Goal: Information Seeking & Learning: Learn about a topic

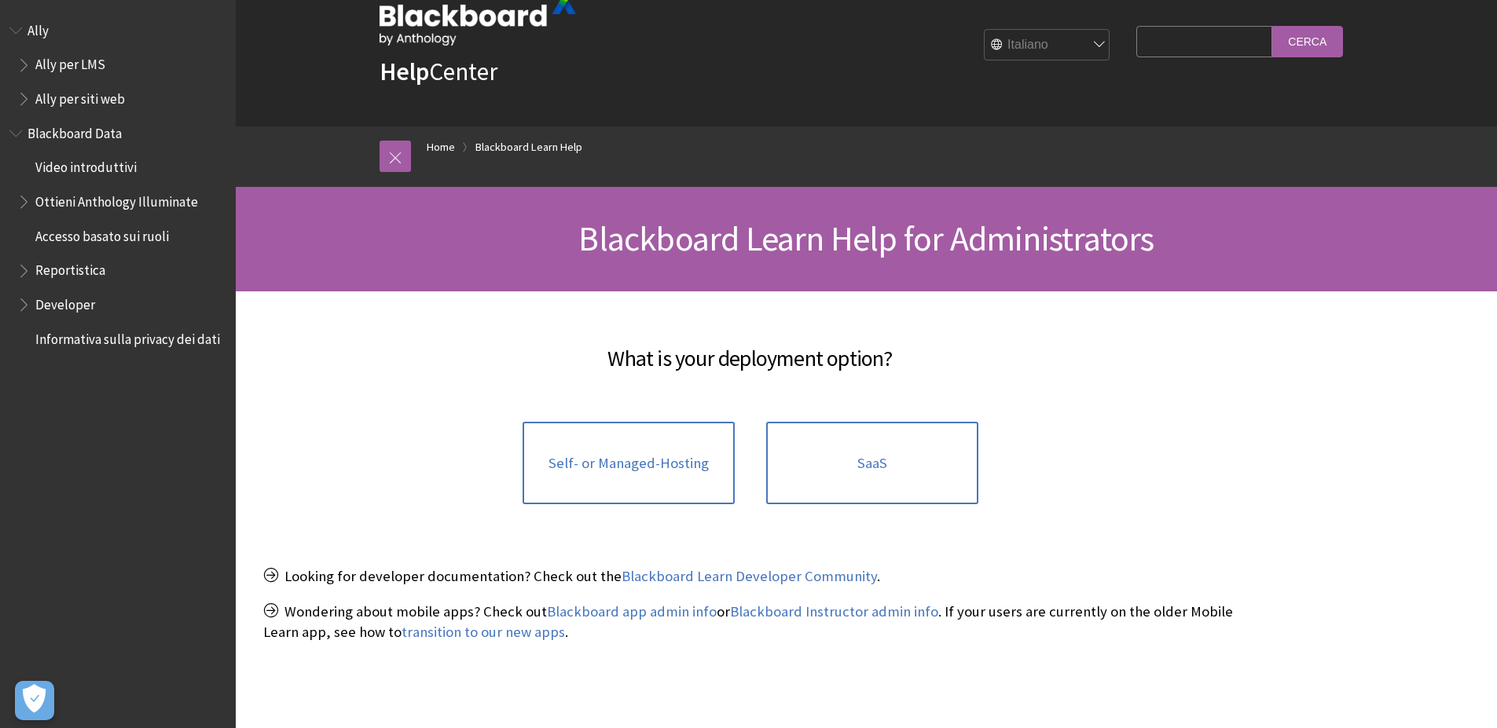
scroll to position [38, 0]
click at [1162, 52] on input "Search Query" at bounding box center [1204, 40] width 136 height 31
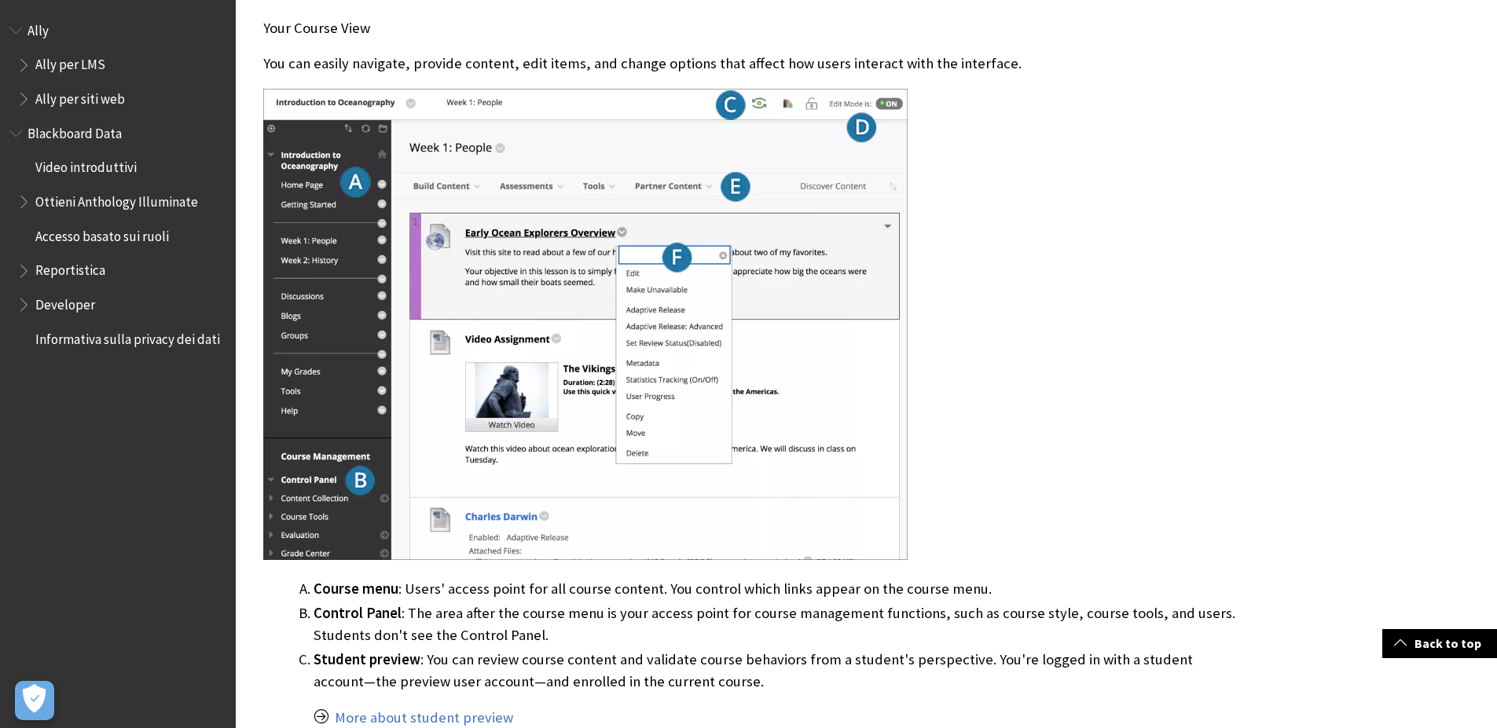
scroll to position [477, 0]
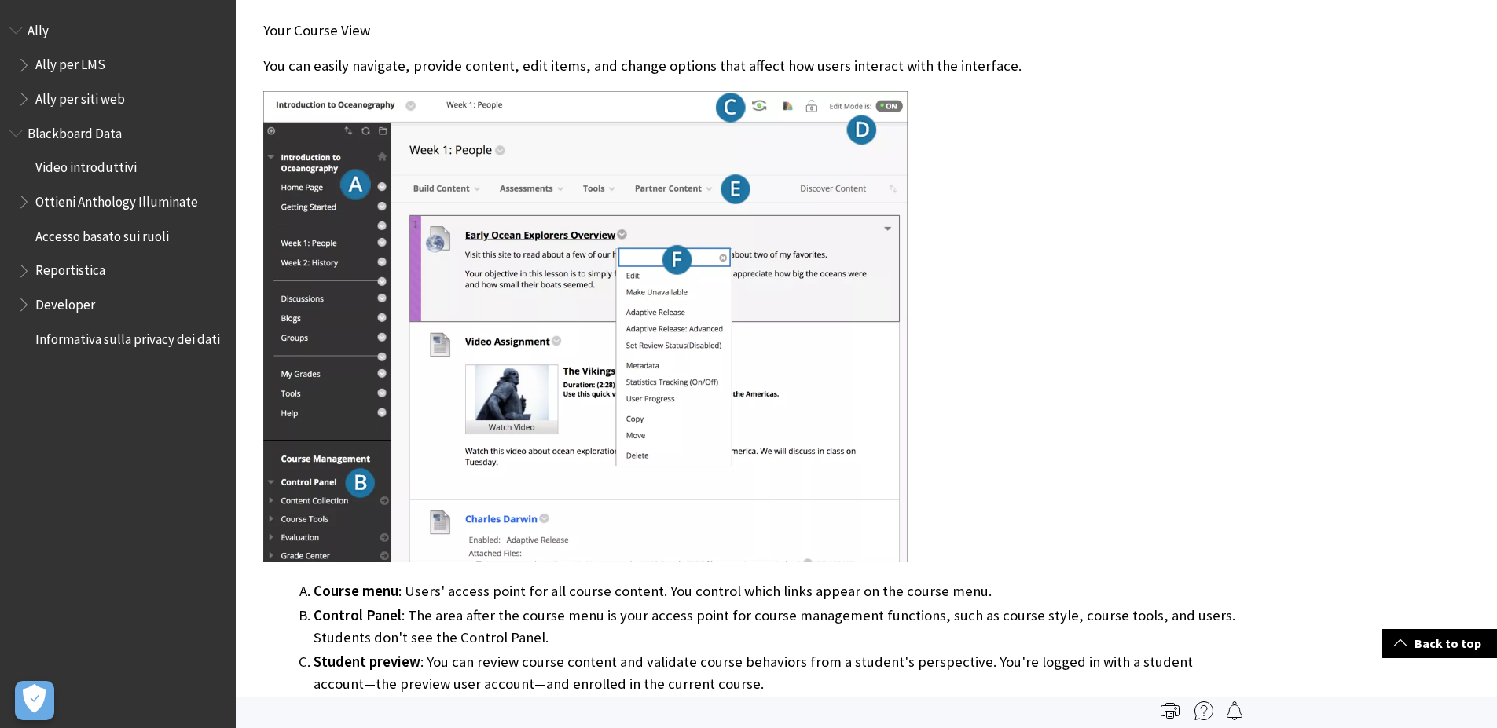
click at [904, 628] on li "Control Panel : The area after the course menu is your access point for course …" at bounding box center [776, 627] width 924 height 44
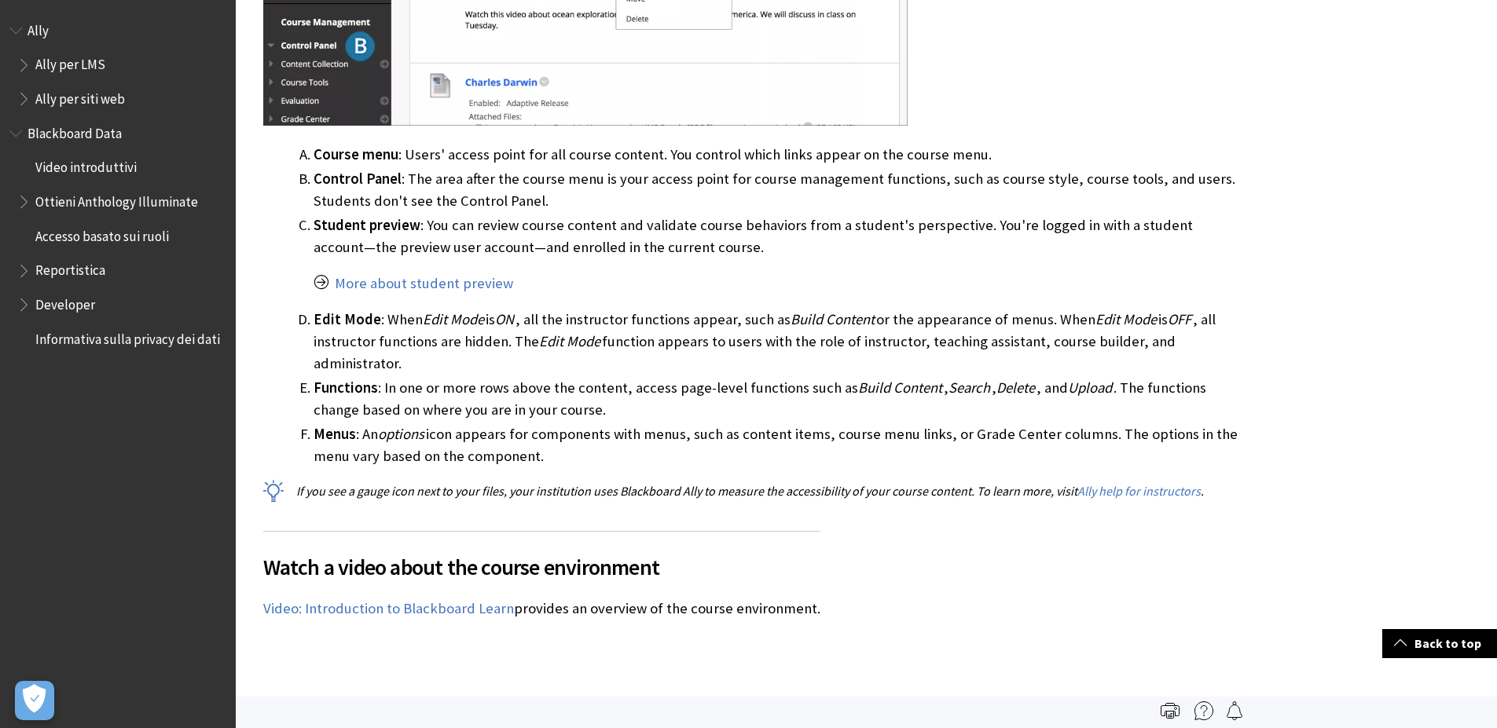
scroll to position [870, 0]
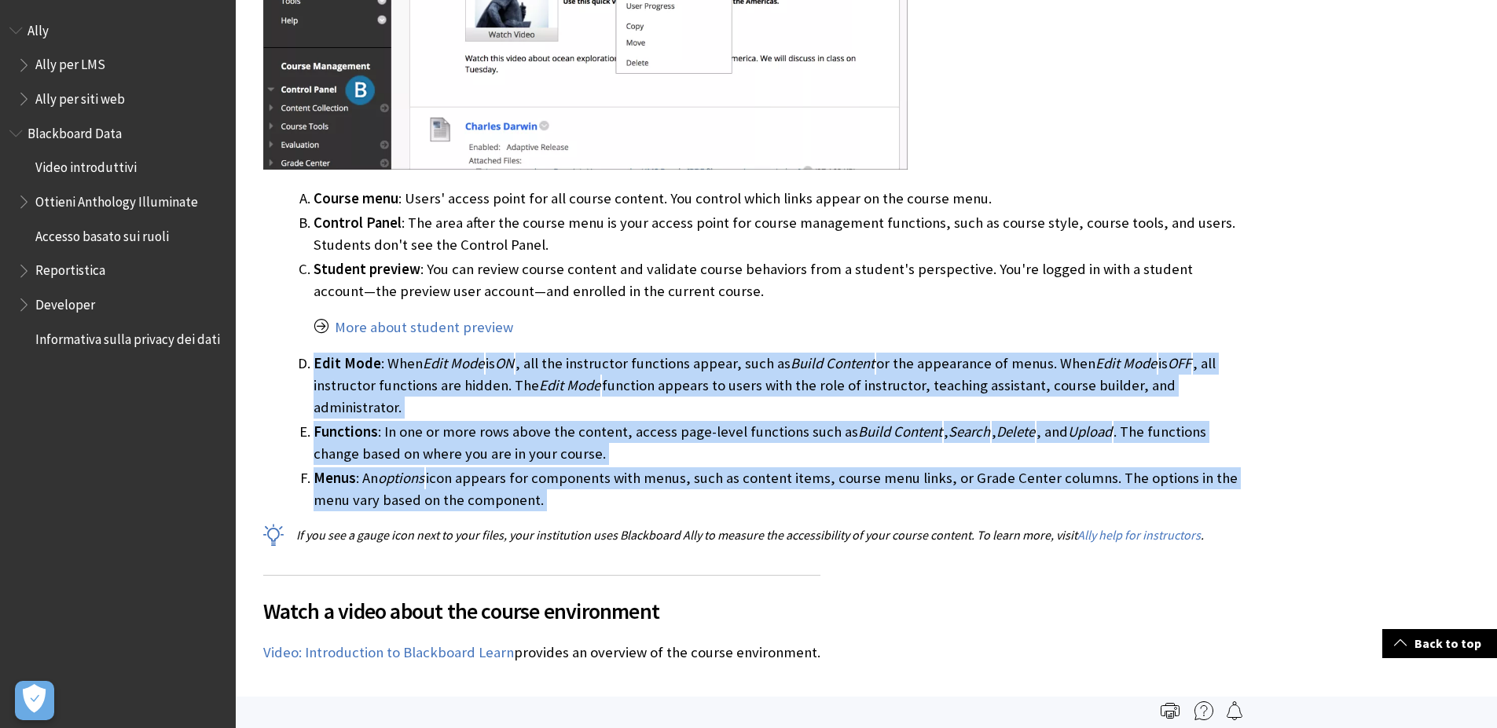
drag, startPoint x: 574, startPoint y: 508, endPoint x: 260, endPoint y: 361, distance: 347.3
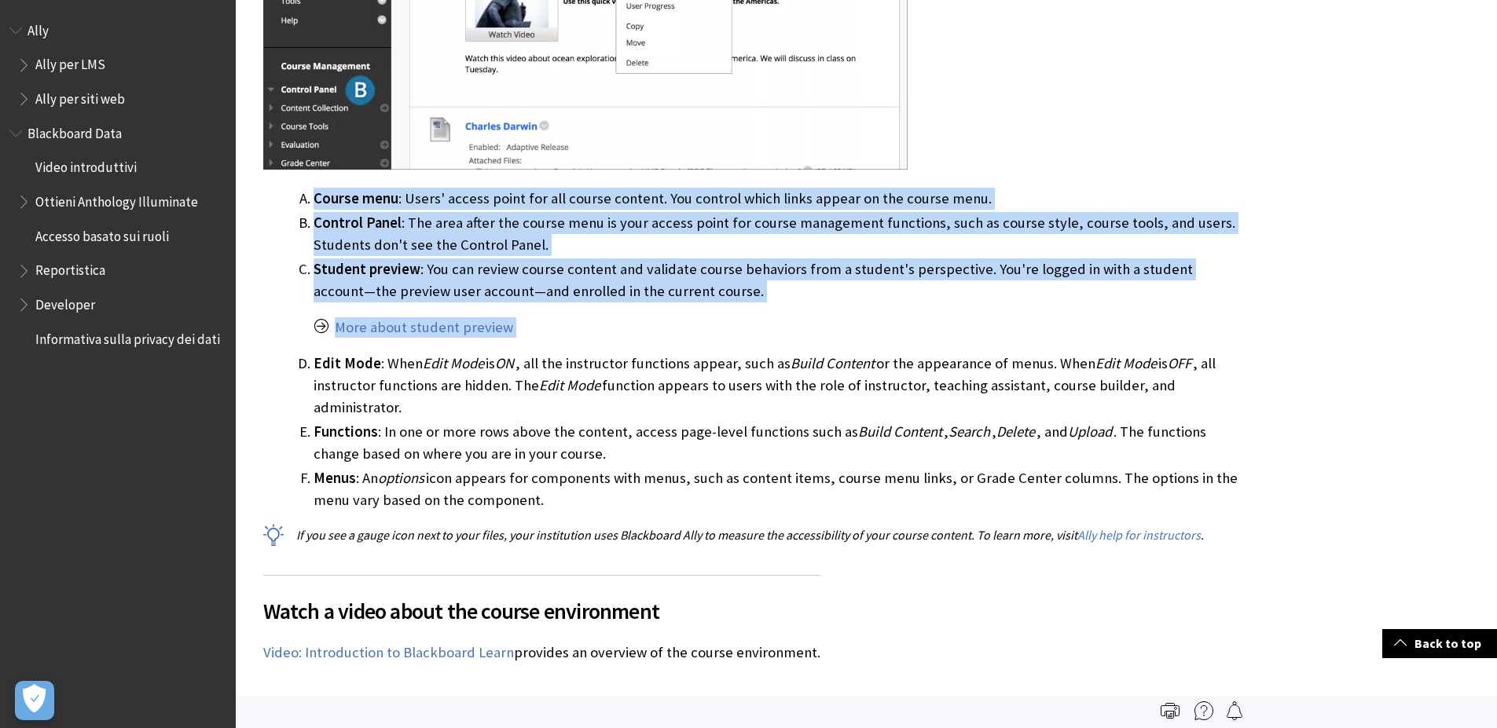
copy ol "Course menu : Users' access point for all course content. You control which lin…"
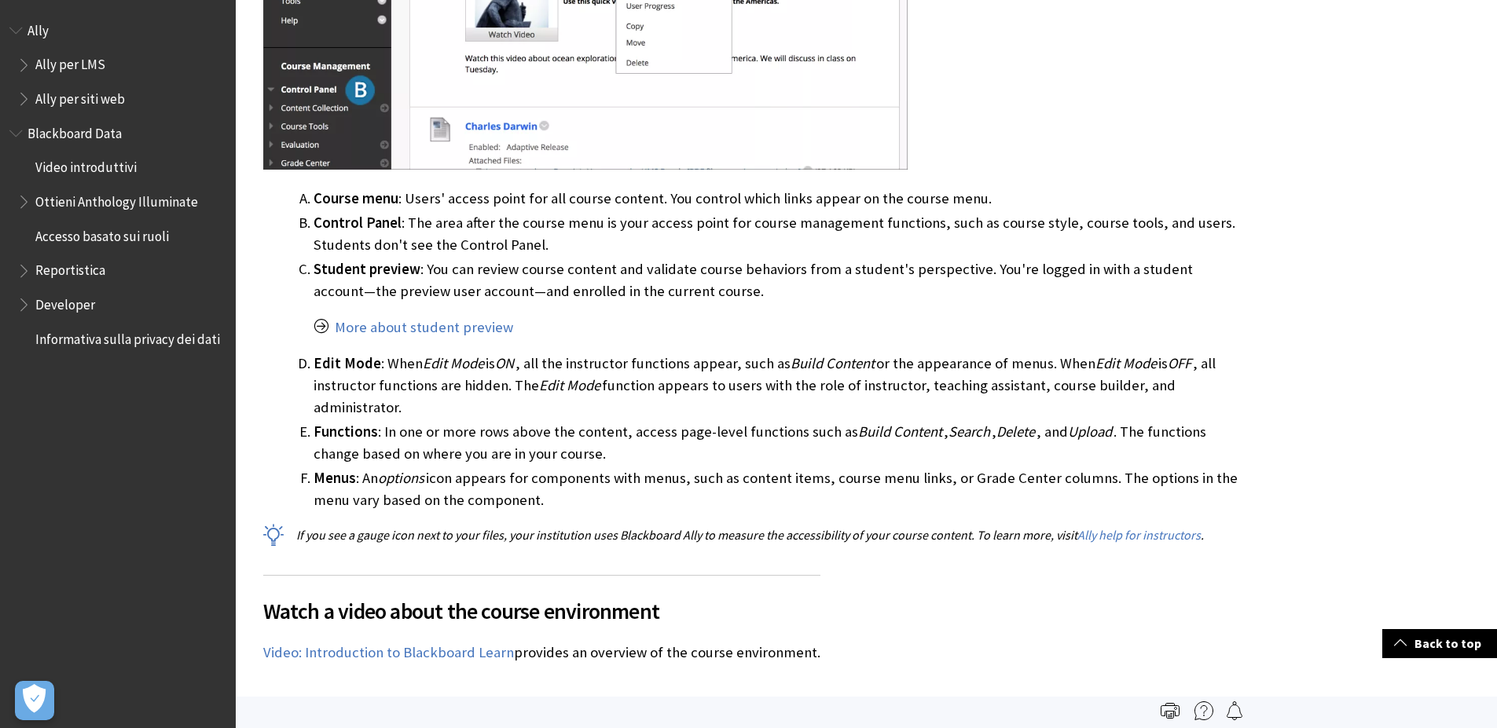
click at [494, 545] on div "Your Course View You can easily navigate, provide content, edit items, and chan…" at bounding box center [750, 84] width 974 height 943
click at [489, 537] on p "If you see a gauge icon next to your files, your institution uses Blackboard Al…" at bounding box center [750, 534] width 974 height 17
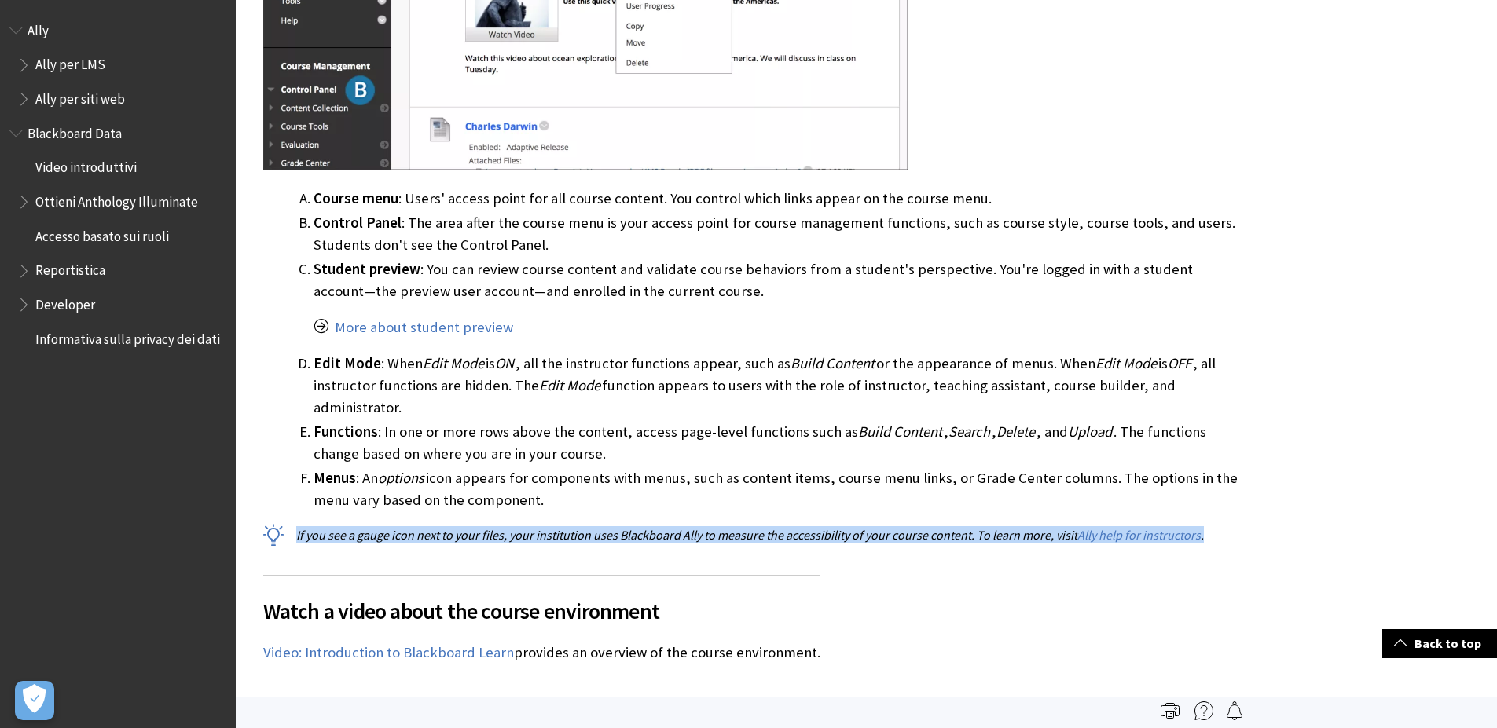
click at [489, 537] on p "If you see a gauge icon next to your files, your institution uses Blackboard Al…" at bounding box center [750, 534] width 974 height 17
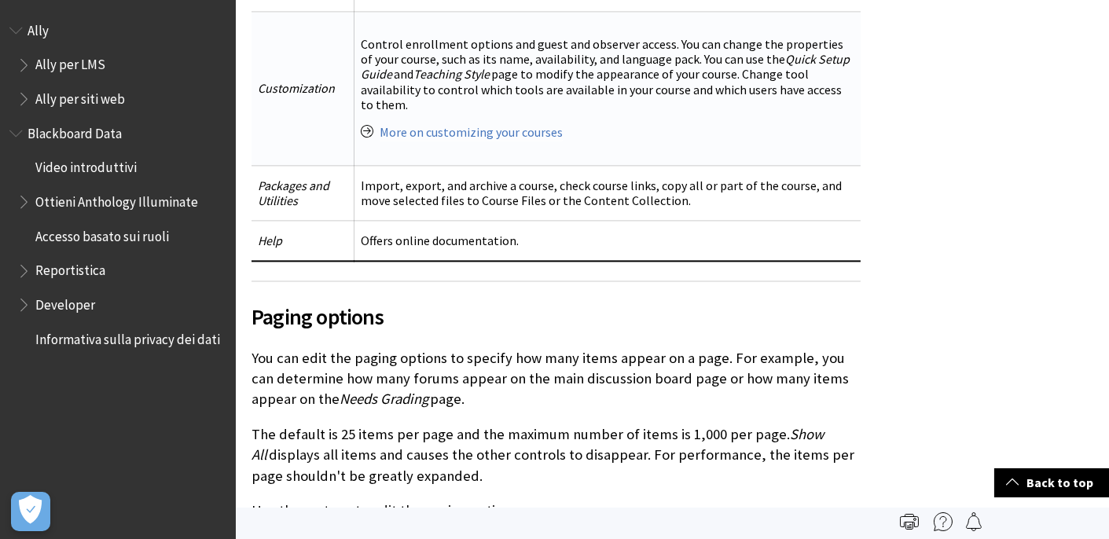
scroll to position [5770, 0]
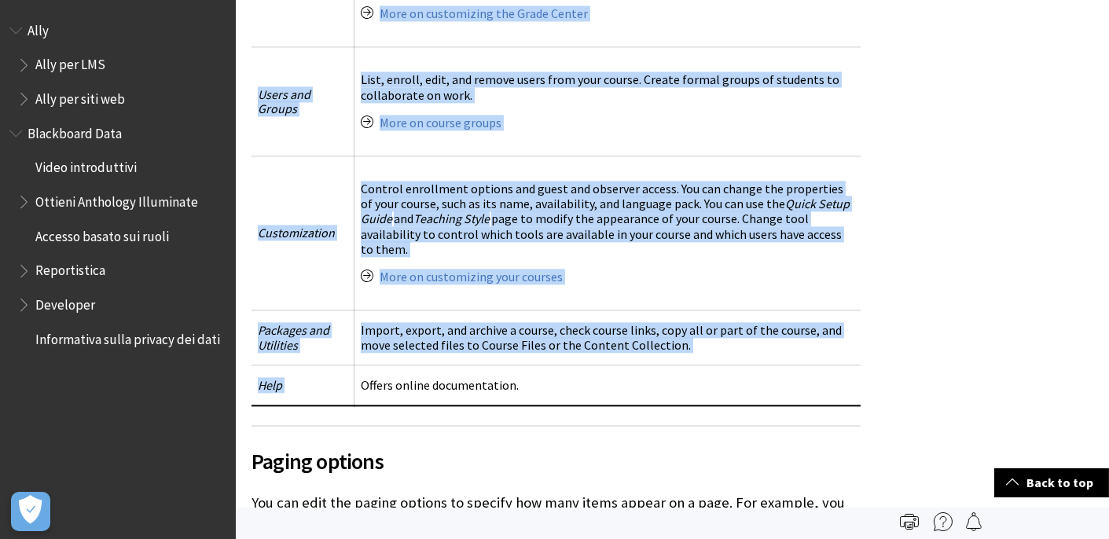
drag, startPoint x: 536, startPoint y: 367, endPoint x: 229, endPoint y: 326, distance: 309.1
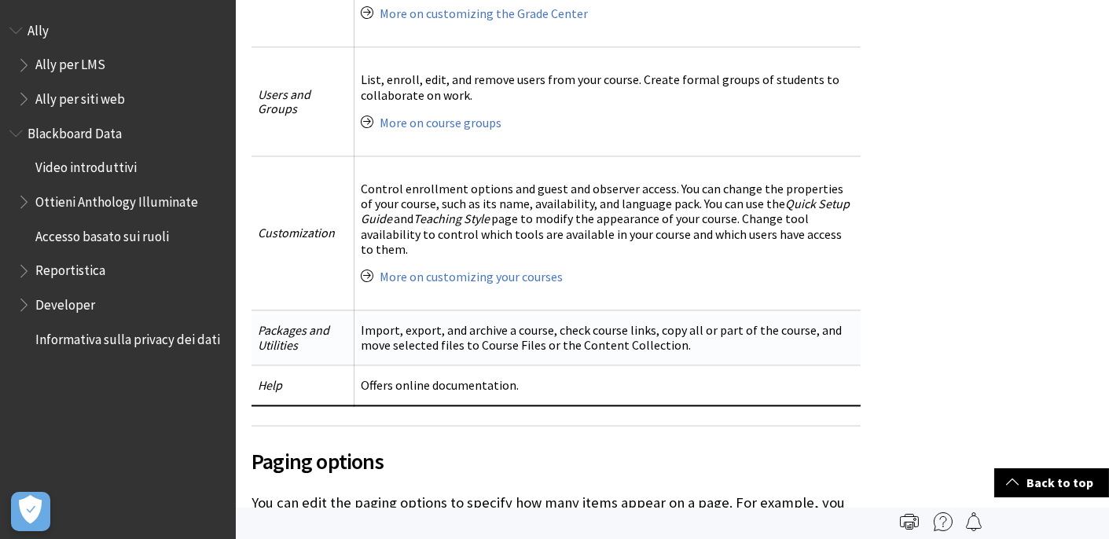
click at [396, 321] on td "Import, export, and archive a course, check course links, copy all or part of t…" at bounding box center [607, 337] width 506 height 55
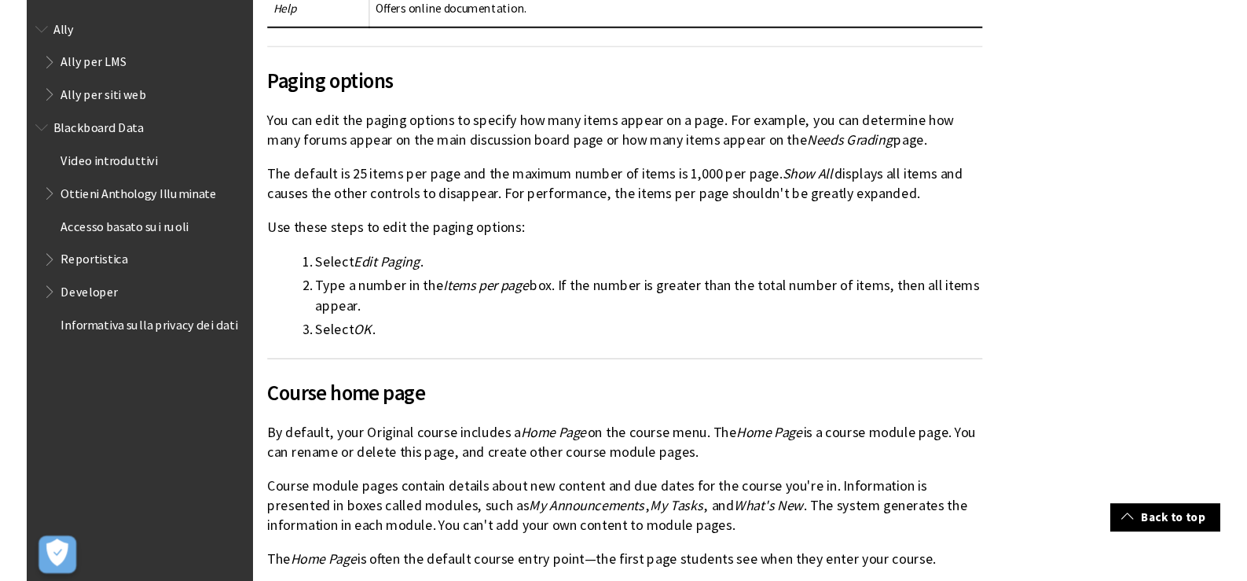
scroll to position [5893, 0]
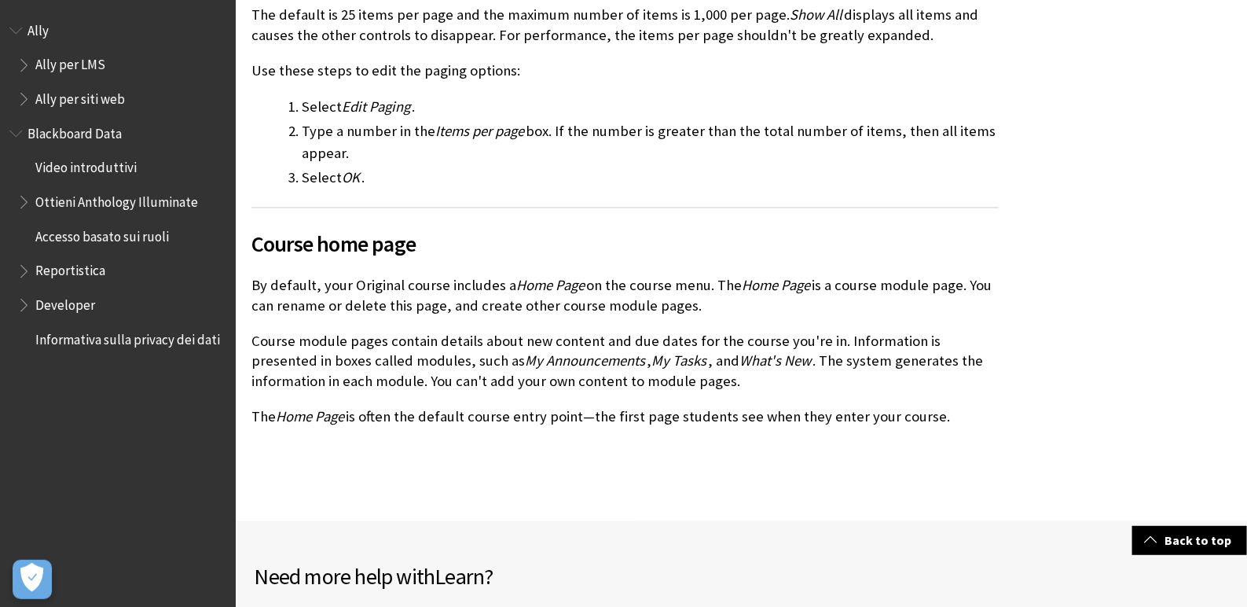
drag, startPoint x: 245, startPoint y: 215, endPoint x: 1073, endPoint y: 417, distance: 852.4
copy div "Course home page By default, your Original course includes a Home Page on the c…"
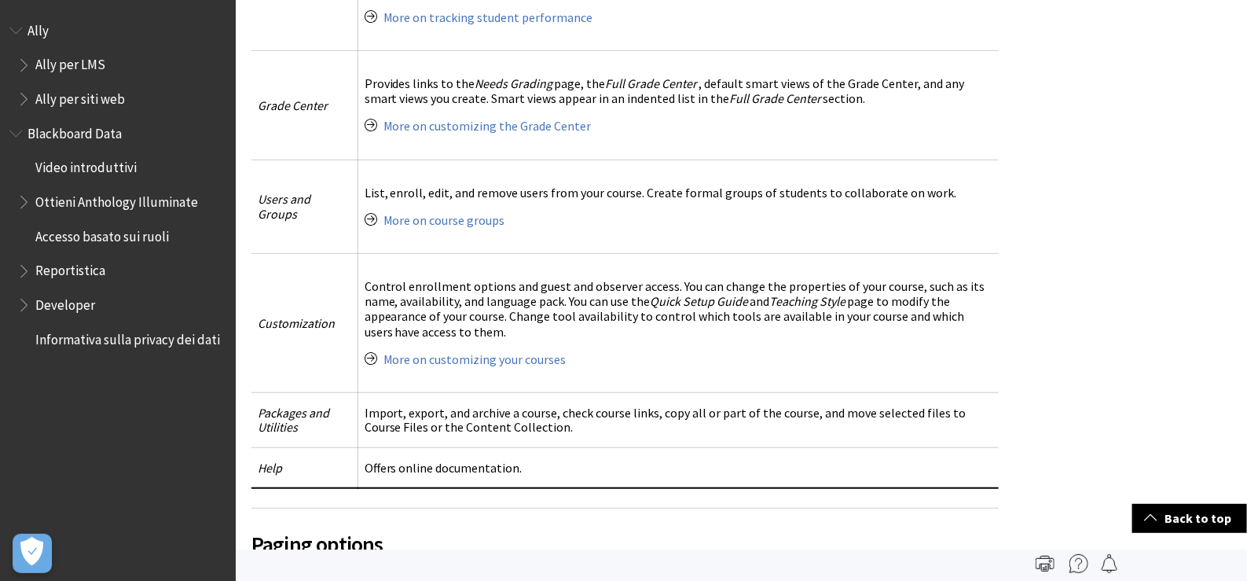
scroll to position [5206, 0]
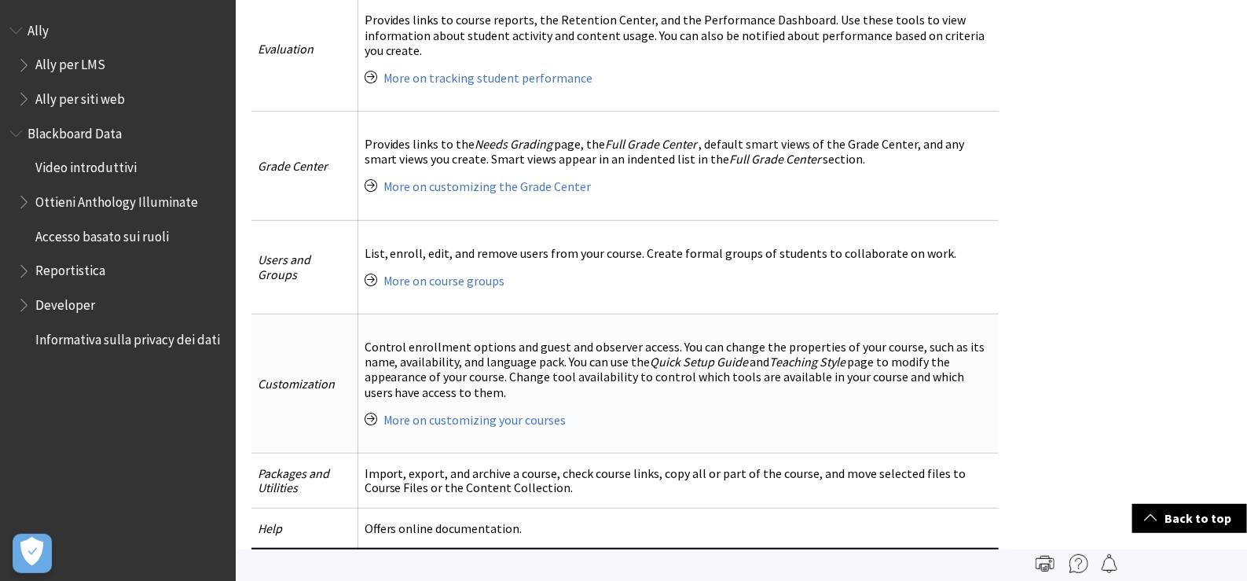
click at [659, 354] on span "Quick Setup Guide" at bounding box center [700, 362] width 98 height 16
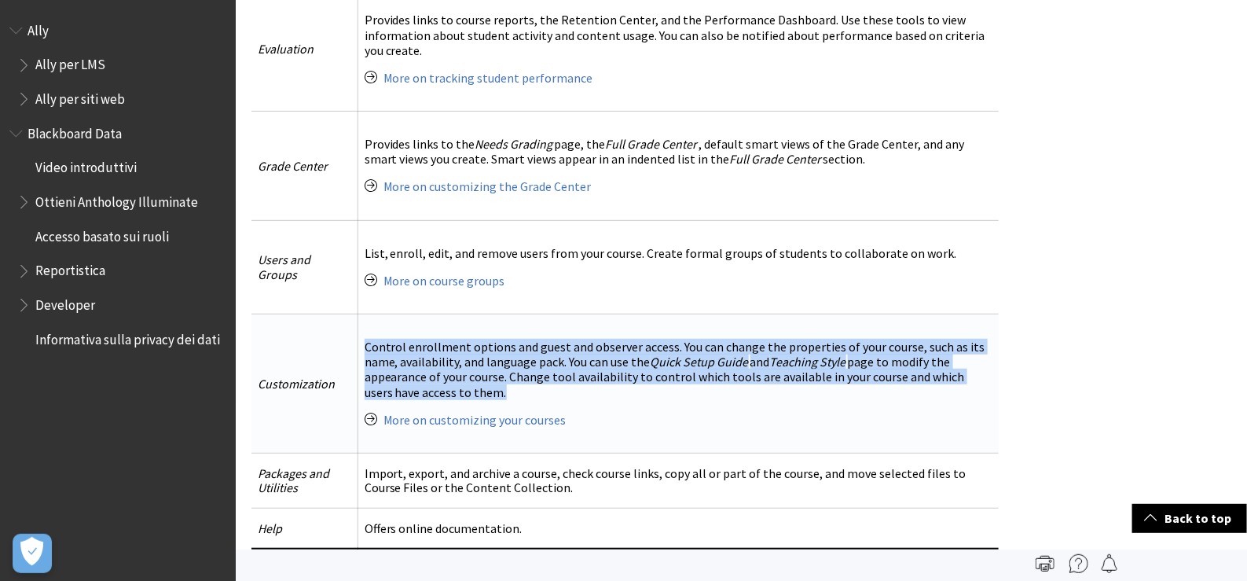
click at [659, 354] on span "Quick Setup Guide" at bounding box center [700, 362] width 98 height 16
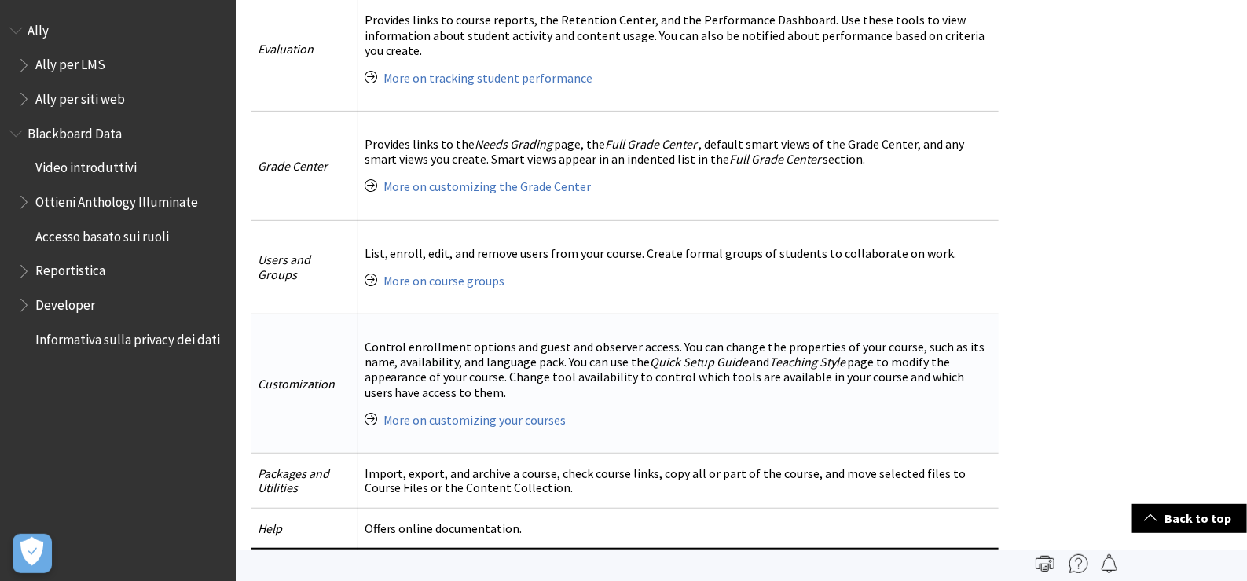
click at [265, 376] on span "Customization" at bounding box center [296, 384] width 77 height 16
drag, startPoint x: 259, startPoint y: 357, endPoint x: 512, endPoint y: 360, distance: 252.2
click at [512, 360] on tr "Customization Control enrollment options and guest and observer access. You can…" at bounding box center [624, 383] width 747 height 139
copy tr "Customization Control enrollment options and guest and observer access. You can…"
click at [484, 412] on link "More on customizing your courses" at bounding box center [474, 420] width 183 height 17
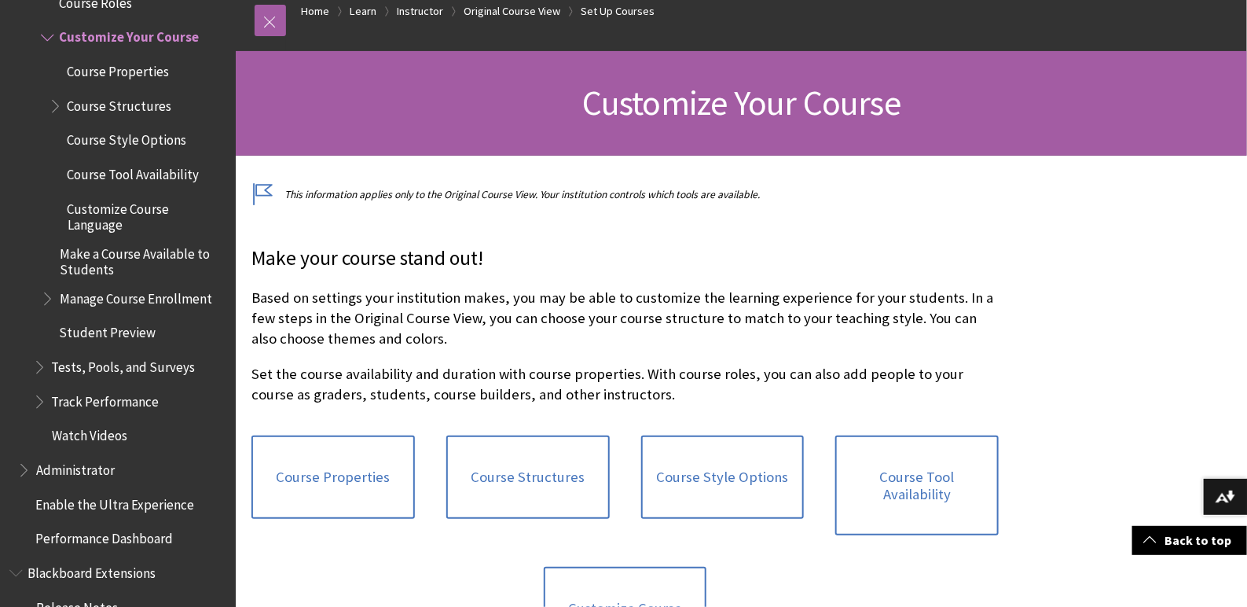
scroll to position [113, 0]
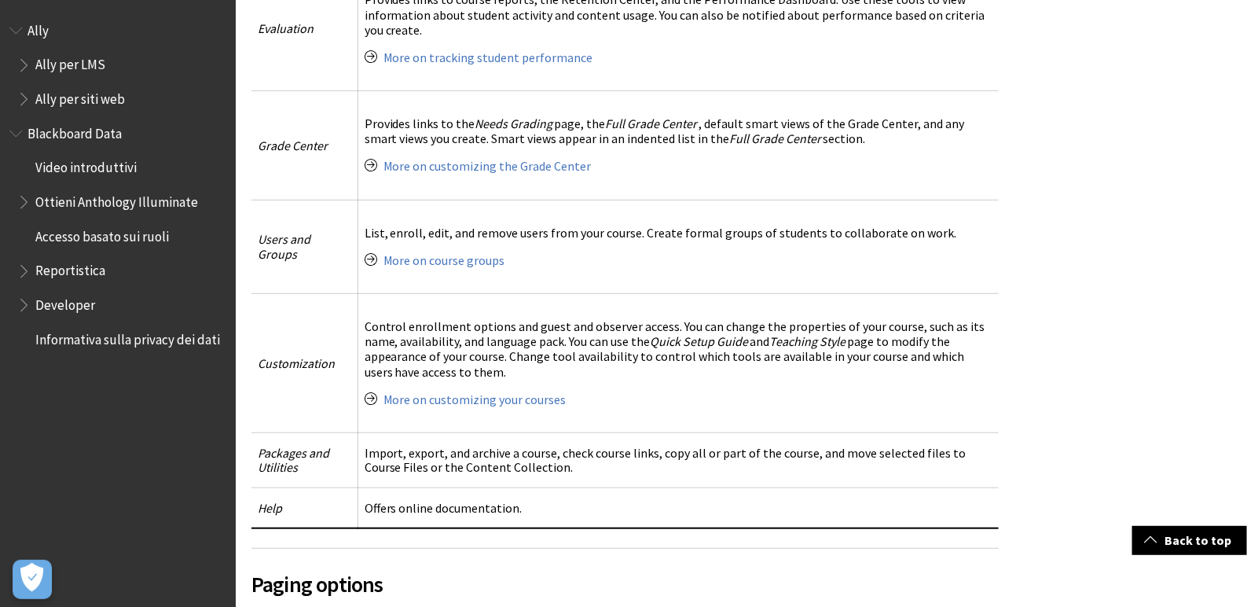
scroll to position [5301, 0]
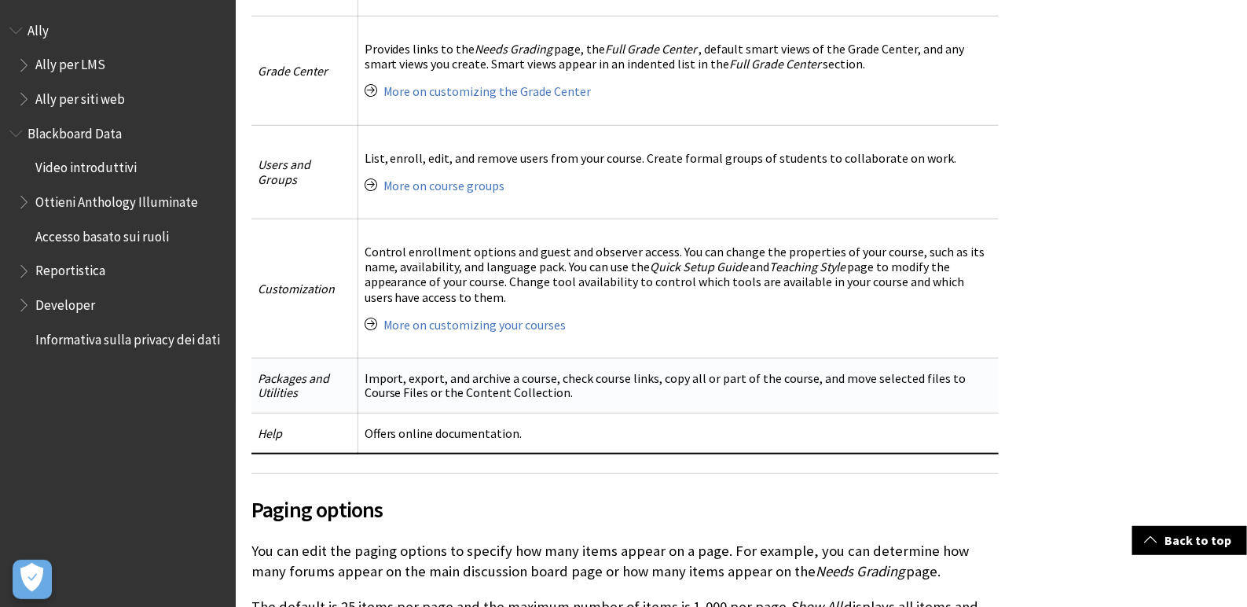
click at [493, 369] on td "Import, export, and archive a course, check course links, copy all or part of t…" at bounding box center [678, 385] width 641 height 55
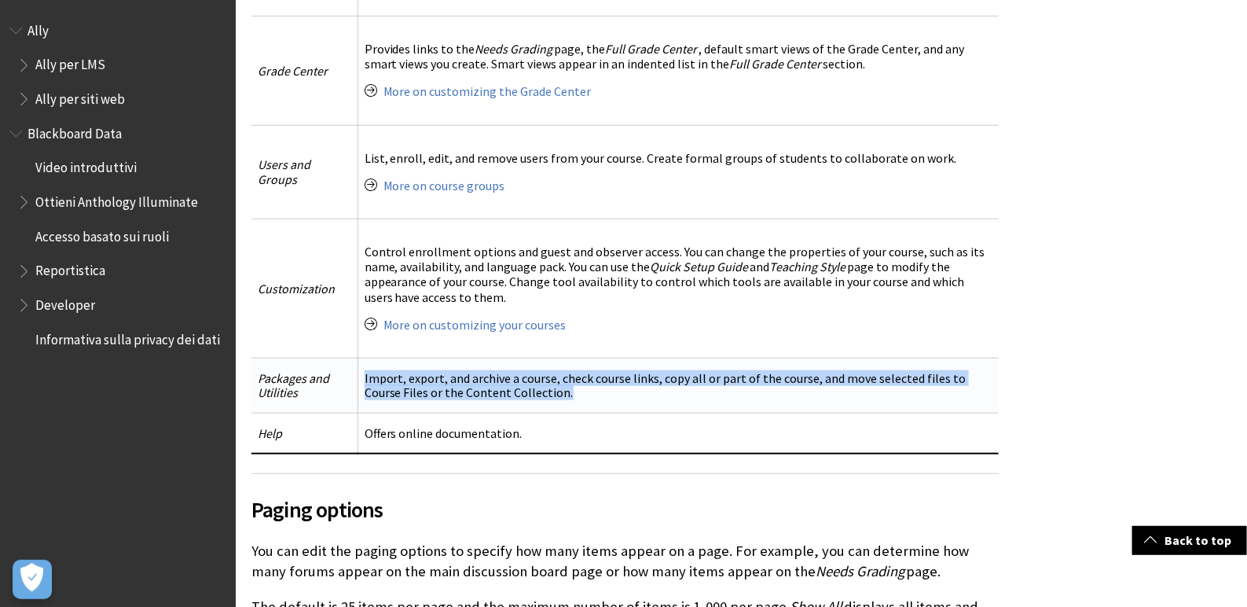
click at [493, 369] on td "Import, export, and archive a course, check course links, copy all or part of t…" at bounding box center [678, 385] width 641 height 55
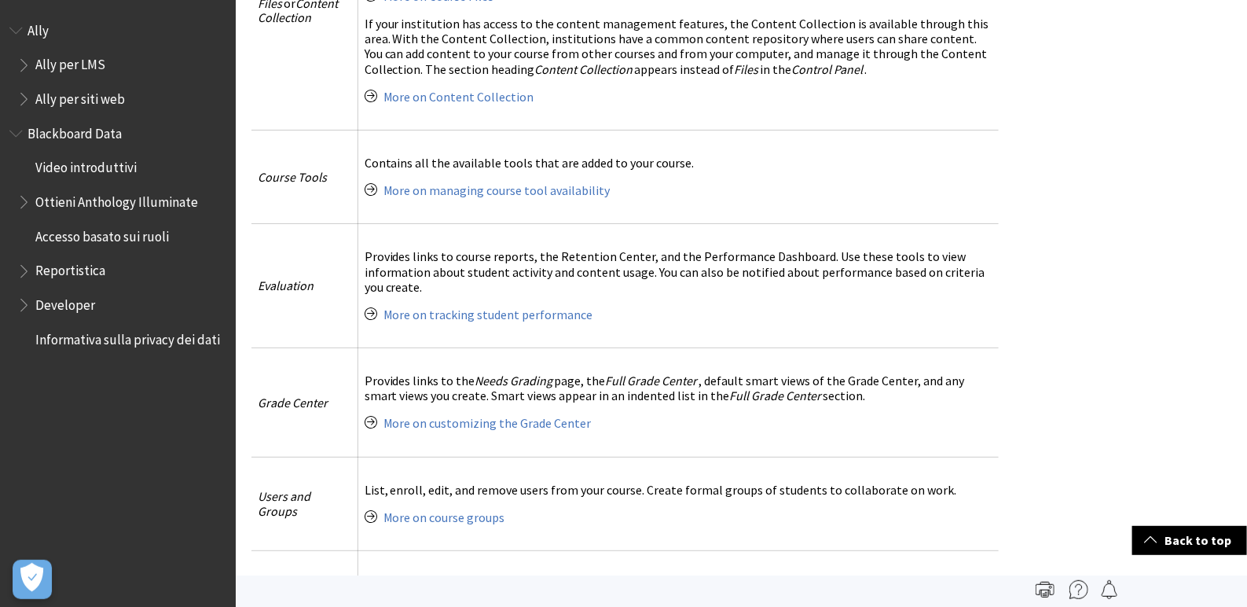
scroll to position [4894, 0]
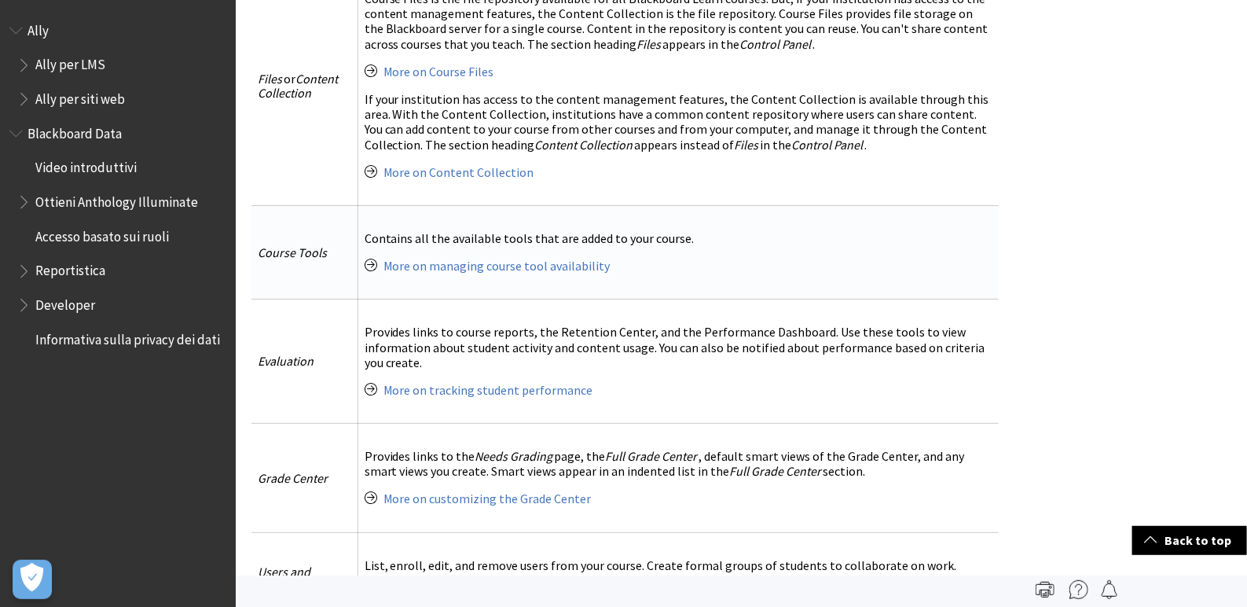
click at [530, 231] on p "Contains all the available tools that are added to your course." at bounding box center [679, 238] width 628 height 15
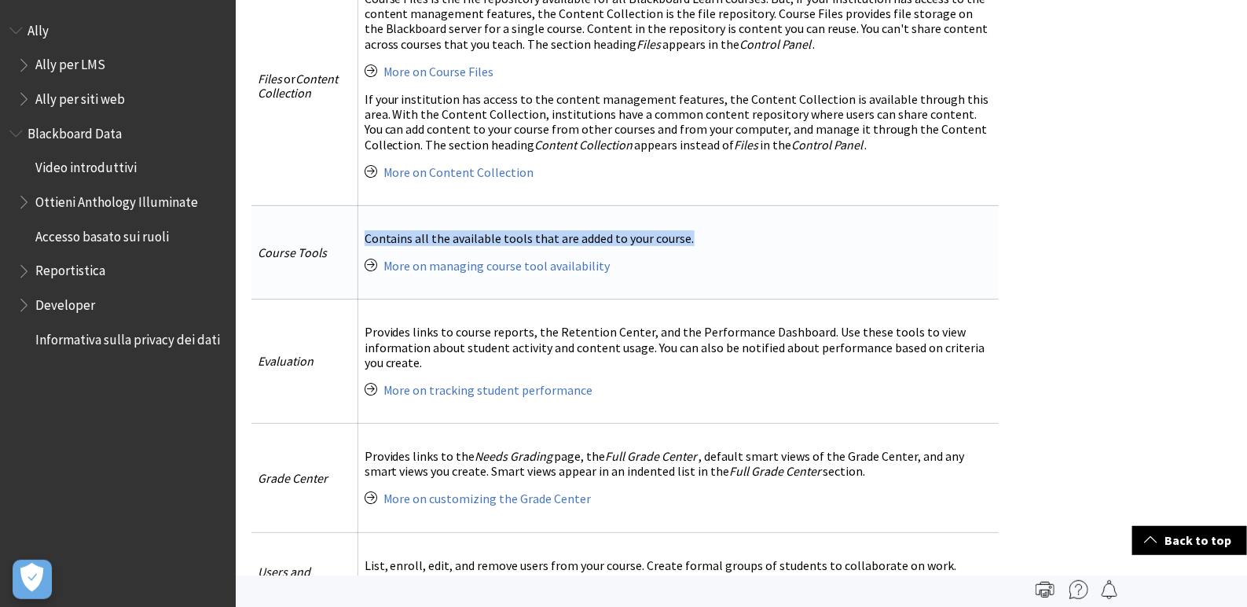
click at [530, 231] on p "Contains all the available tools that are added to your course." at bounding box center [679, 238] width 628 height 15
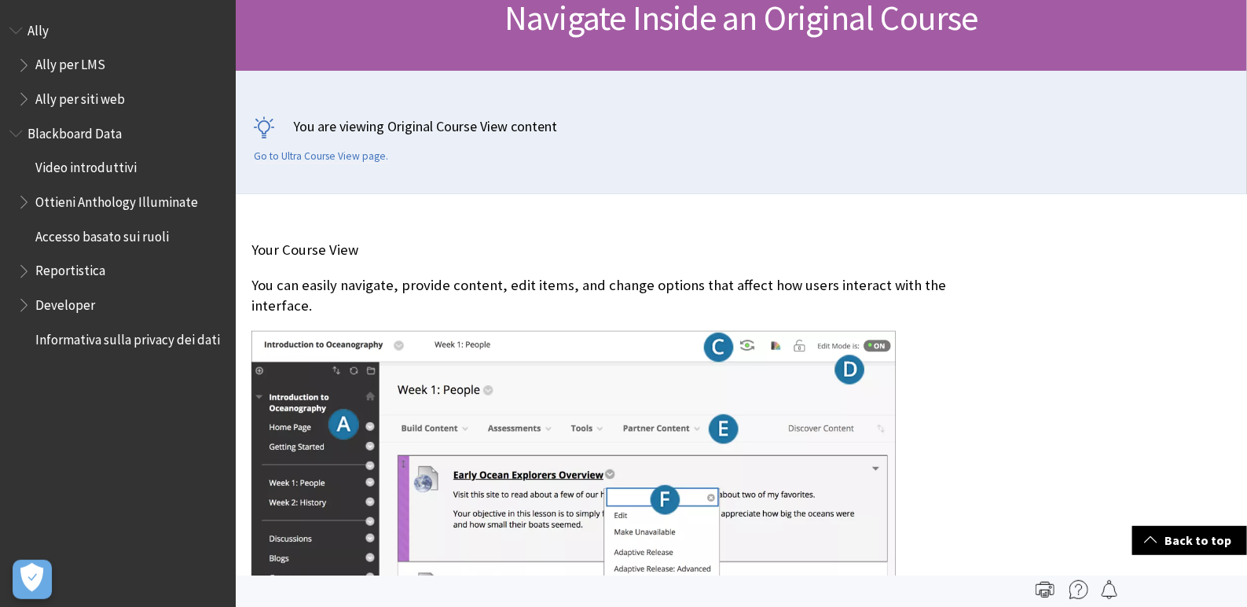
scroll to position [0, 0]
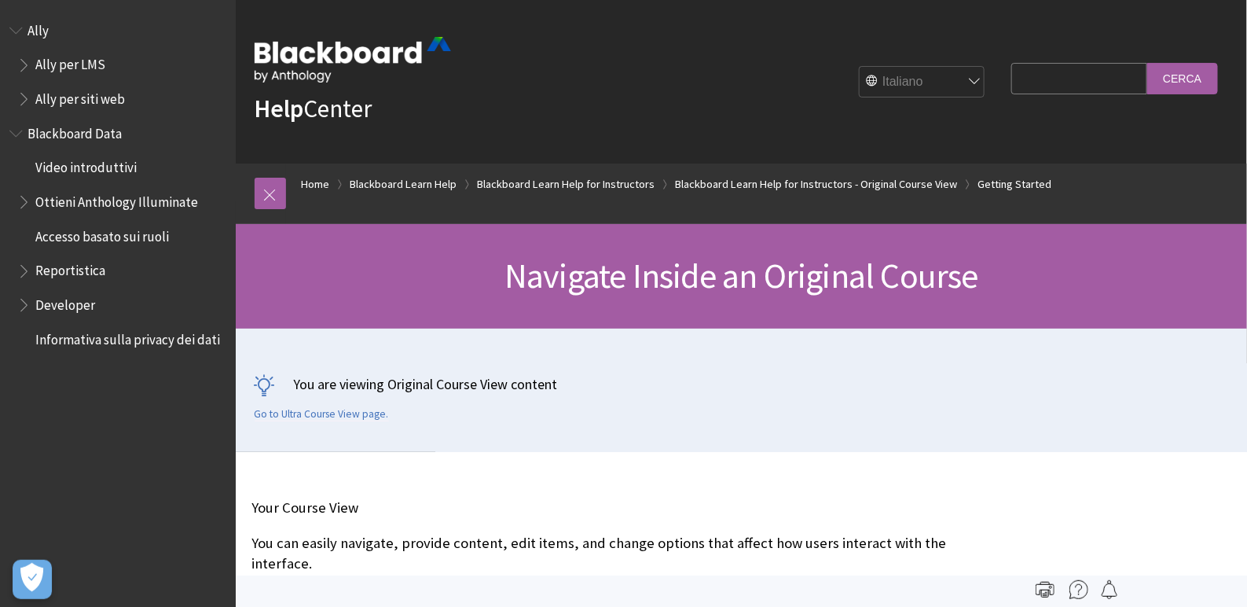
click at [343, 405] on div "You are viewing Original Course View content Go to Ultra Course View page." at bounding box center [742, 397] width 974 height 46
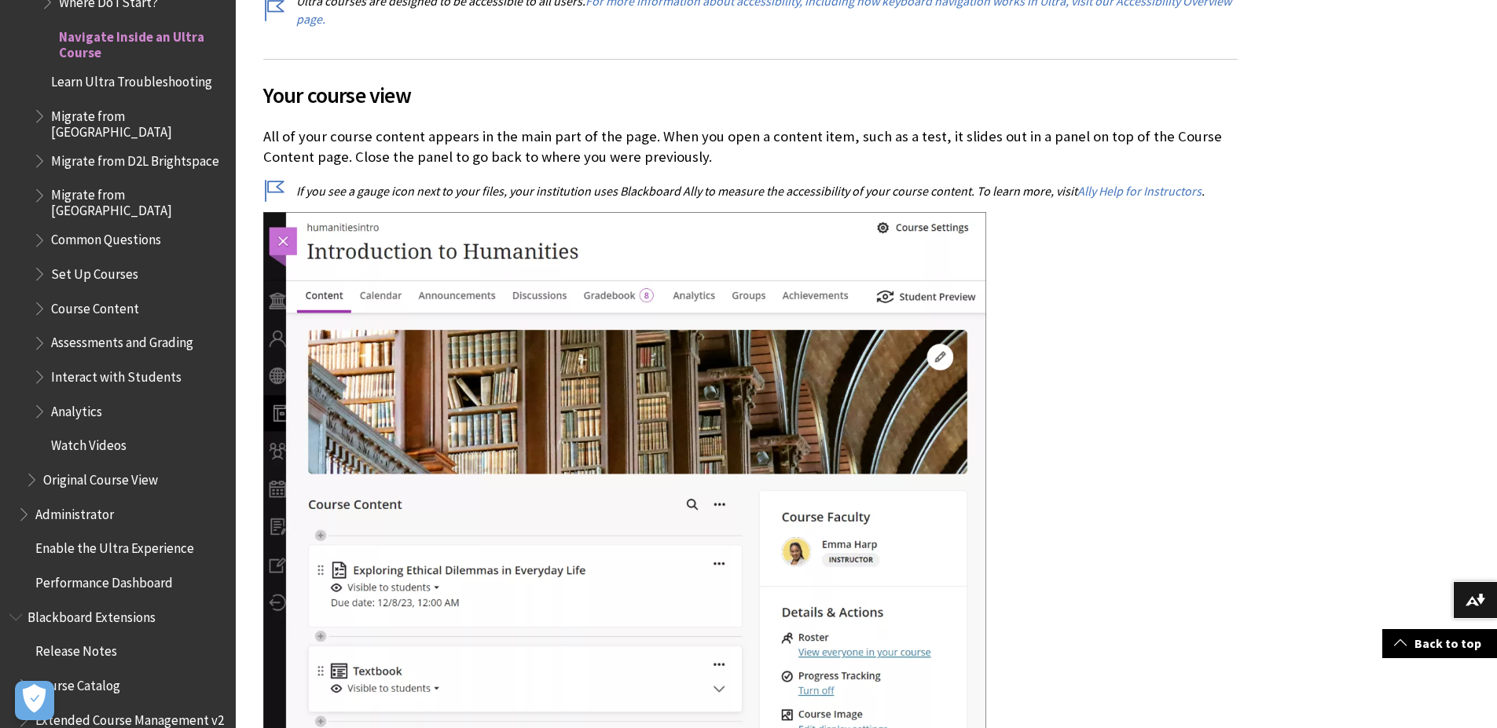
scroll to position [1458, 0]
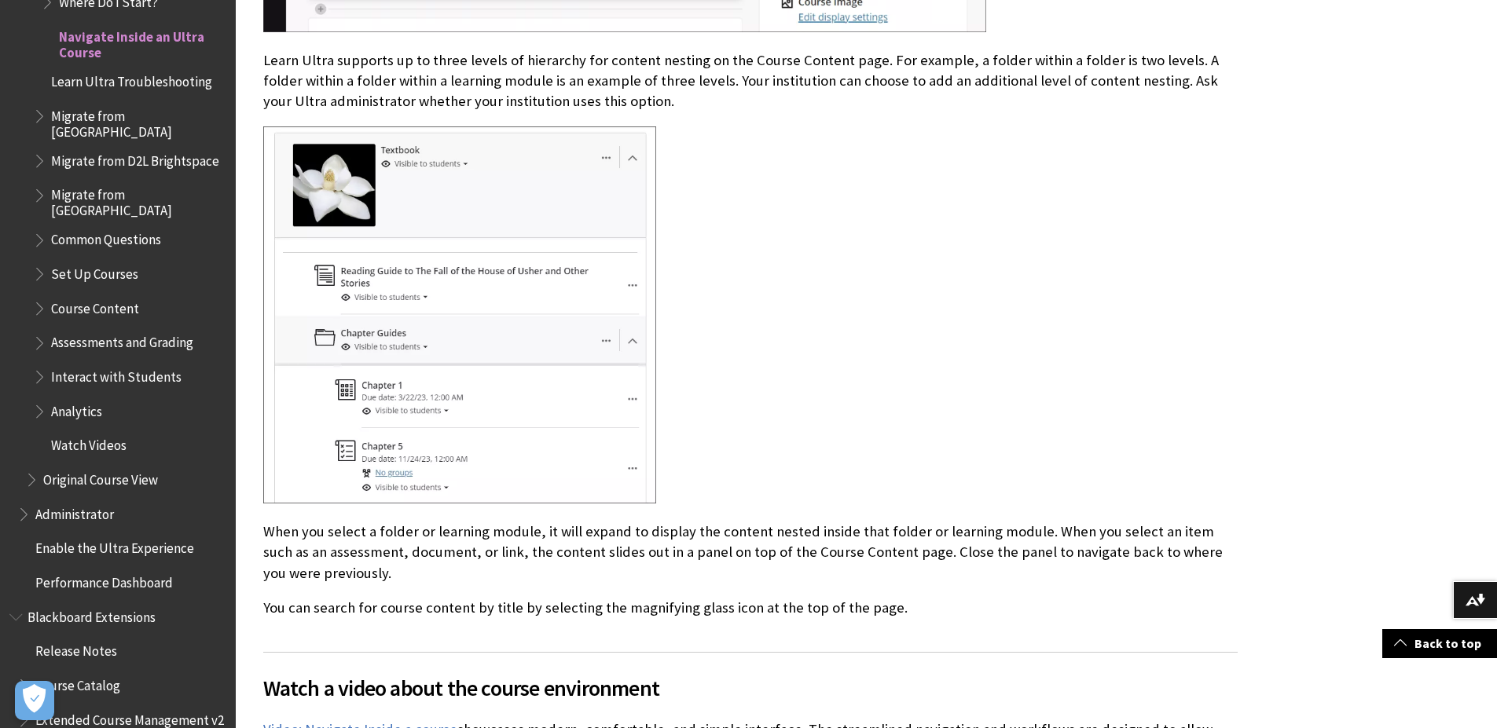
click at [693, 64] on p "Learn Ultra supports up to three levels of hierarchy for content nesting on the…" at bounding box center [750, 81] width 974 height 62
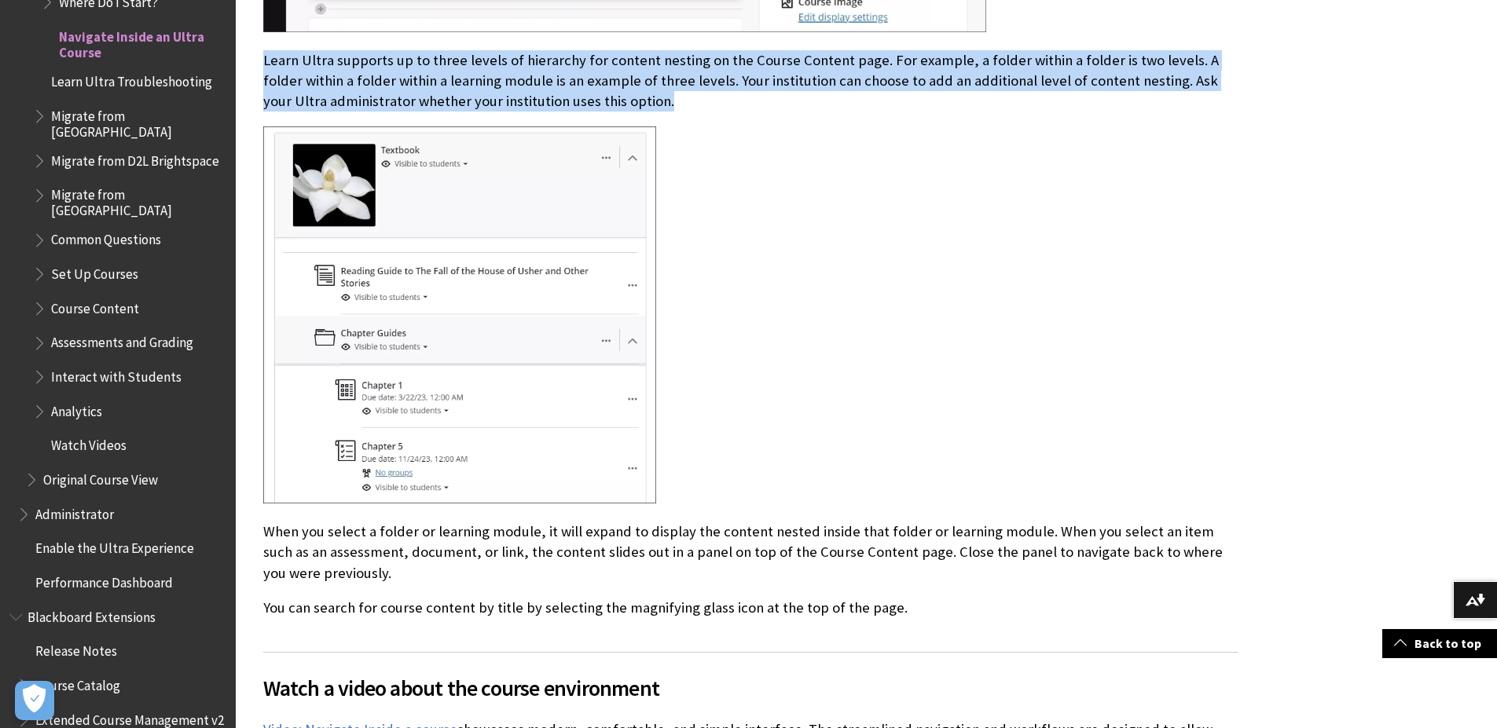
click at [693, 64] on p "Learn Ultra supports up to three levels of hierarchy for content nesting on the…" at bounding box center [750, 81] width 974 height 62
copy p "Learn Ultra supports up to three levels of hierarchy for content nesting on the…"
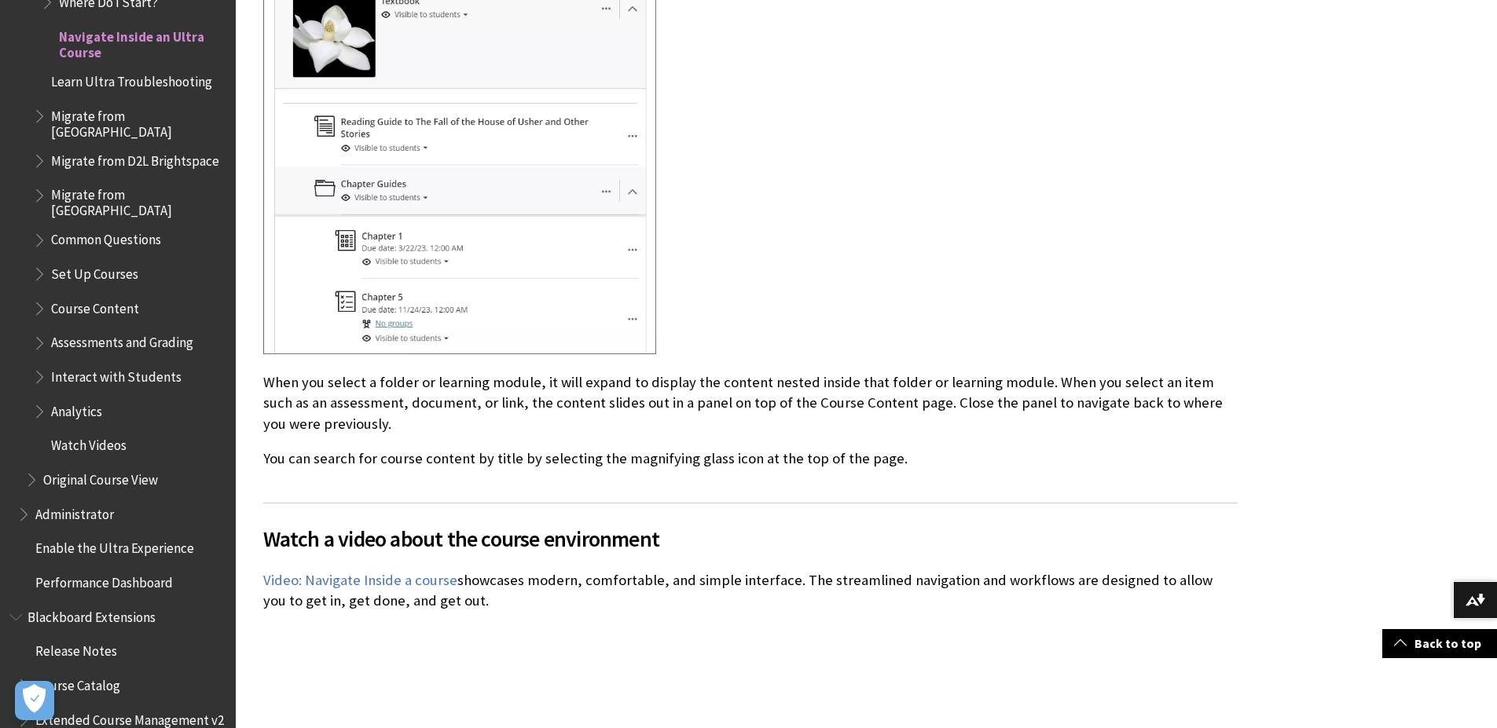
scroll to position [1698, 0]
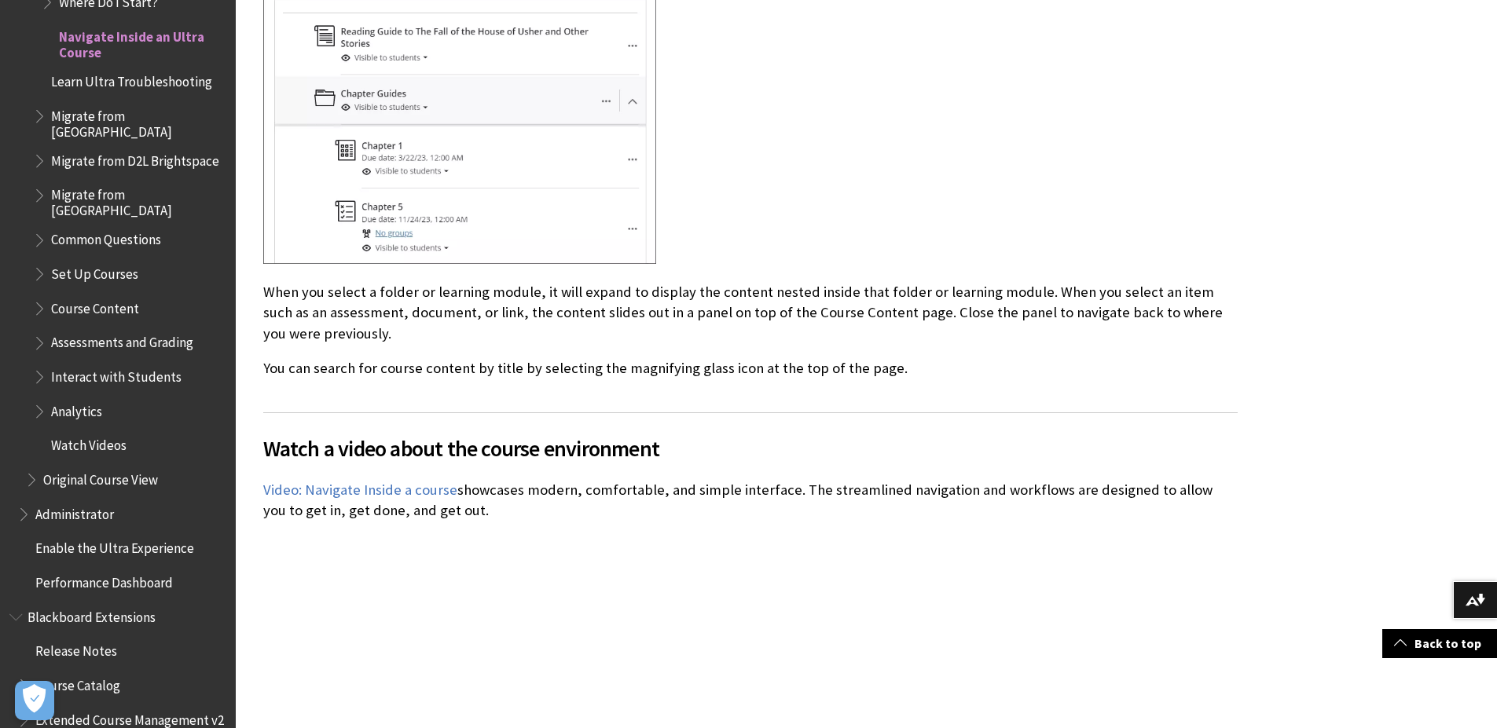
click at [738, 361] on p "You can search for course content by title by selecting the magnifying glass ic…" at bounding box center [750, 368] width 974 height 20
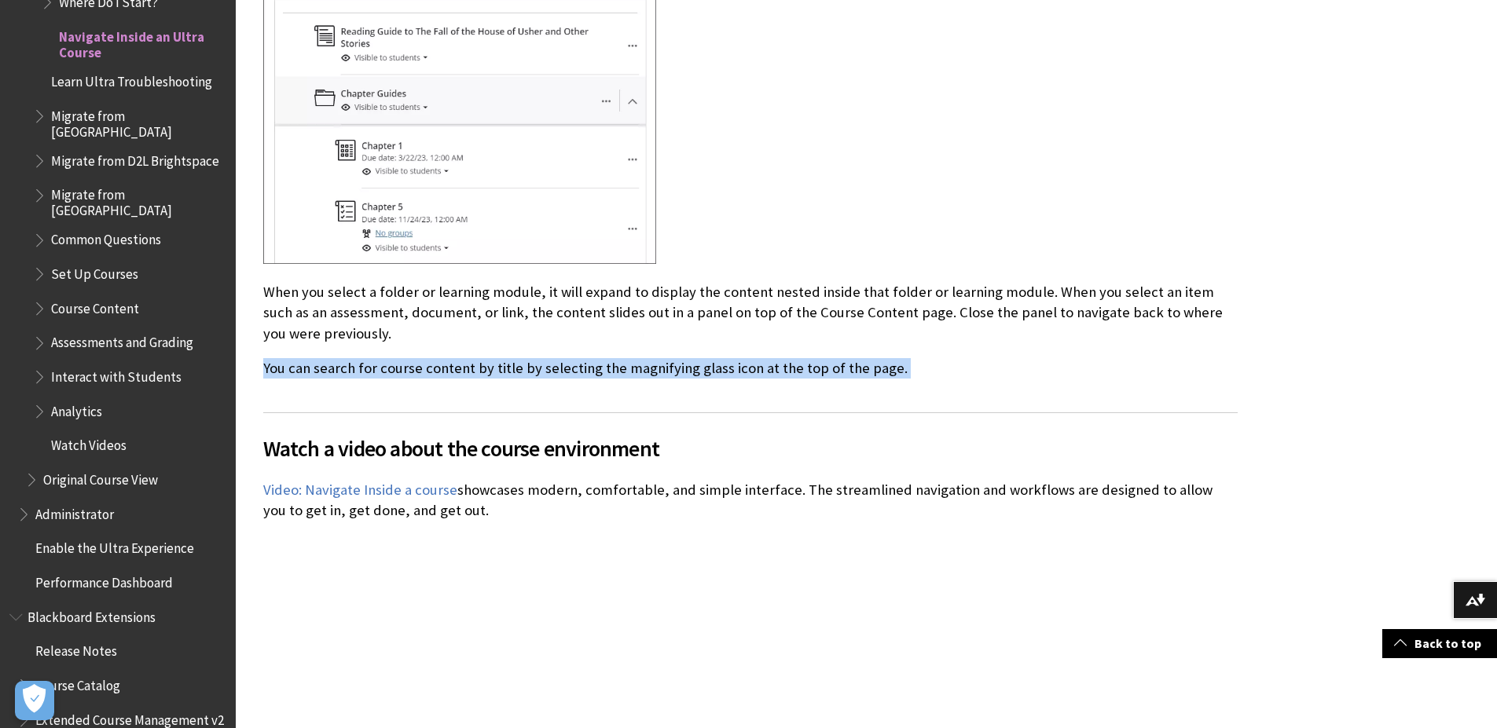
click at [738, 361] on p "You can search for course content by title by selecting the magnifying glass ic…" at bounding box center [750, 368] width 974 height 20
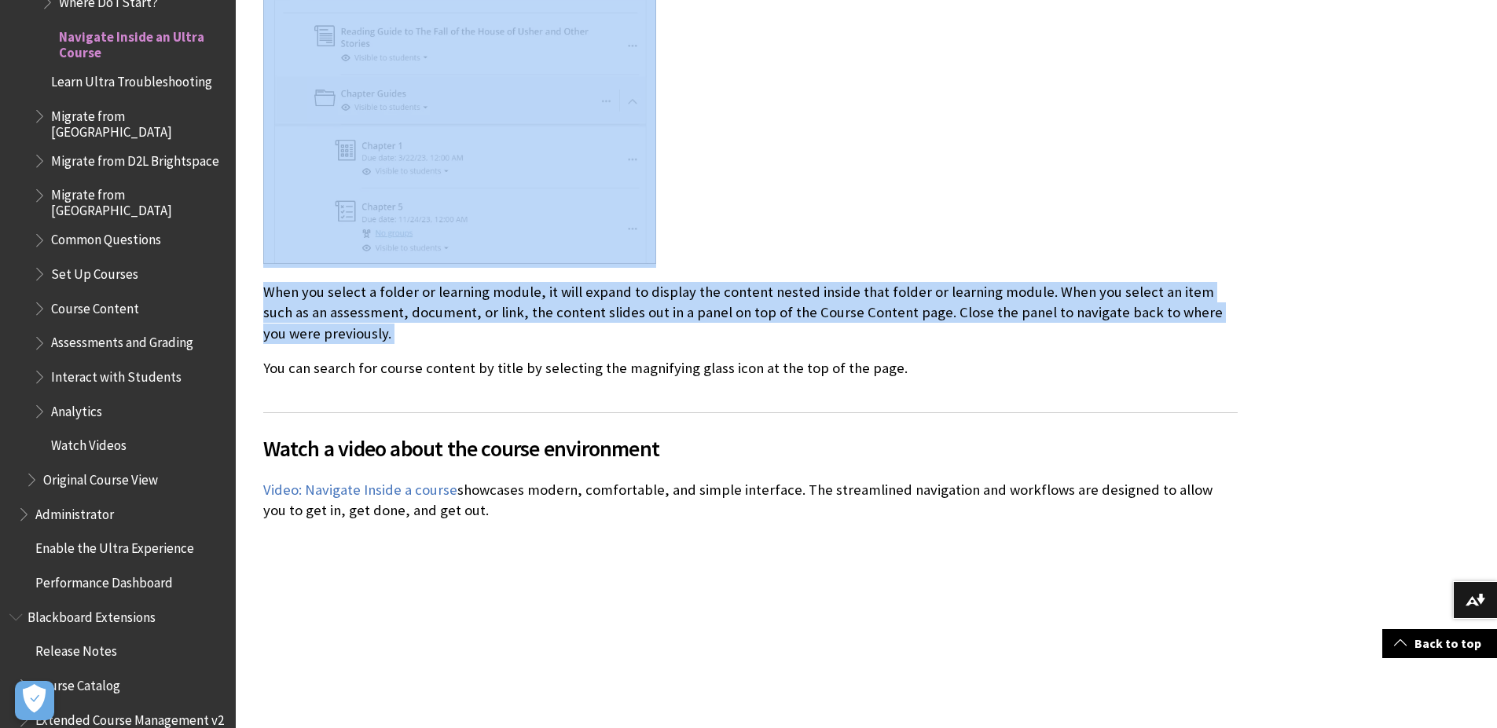
copy div "Your course view All of your course content appears in the main part of the pag…"
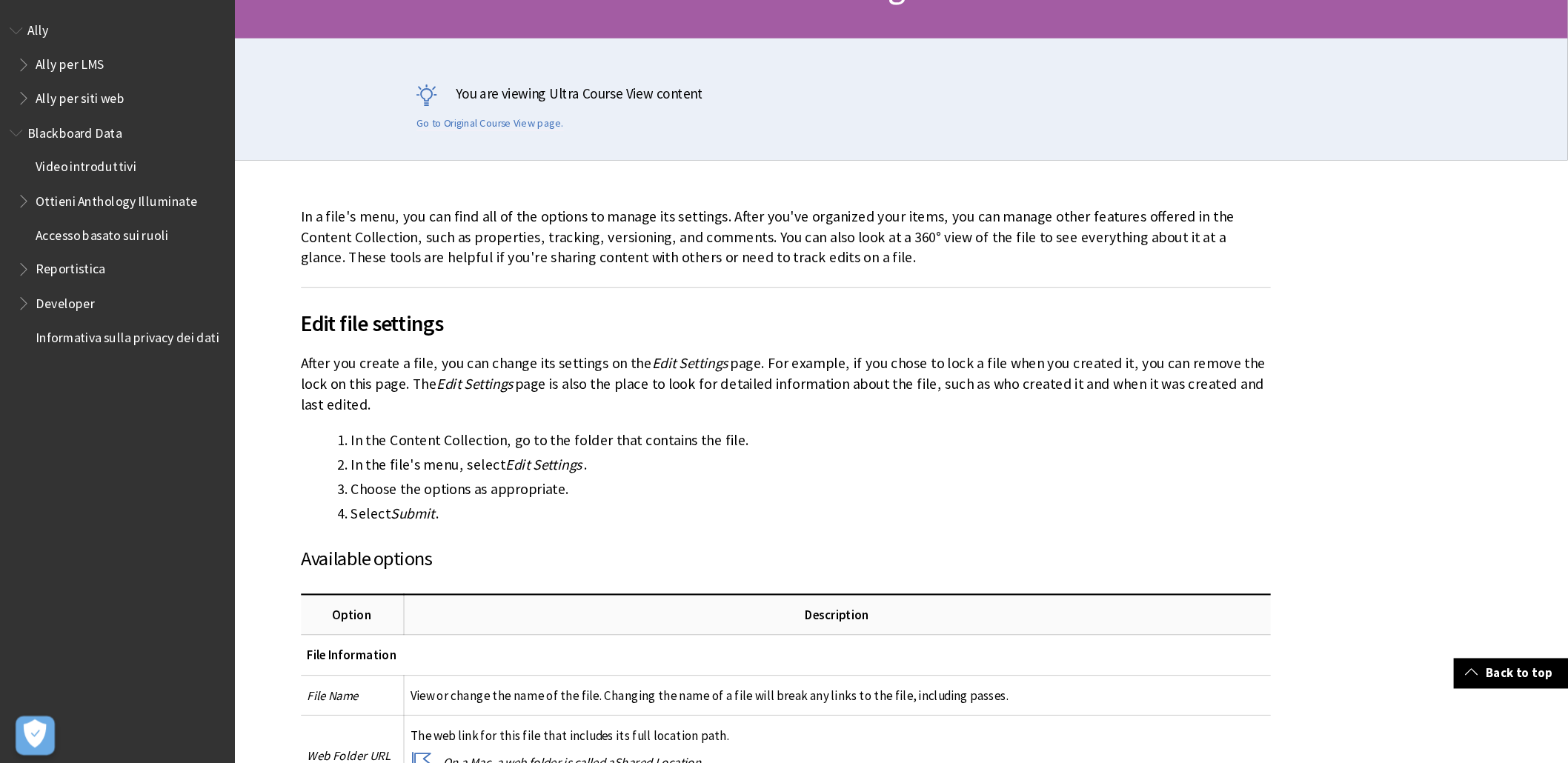
scroll to position [275, 0]
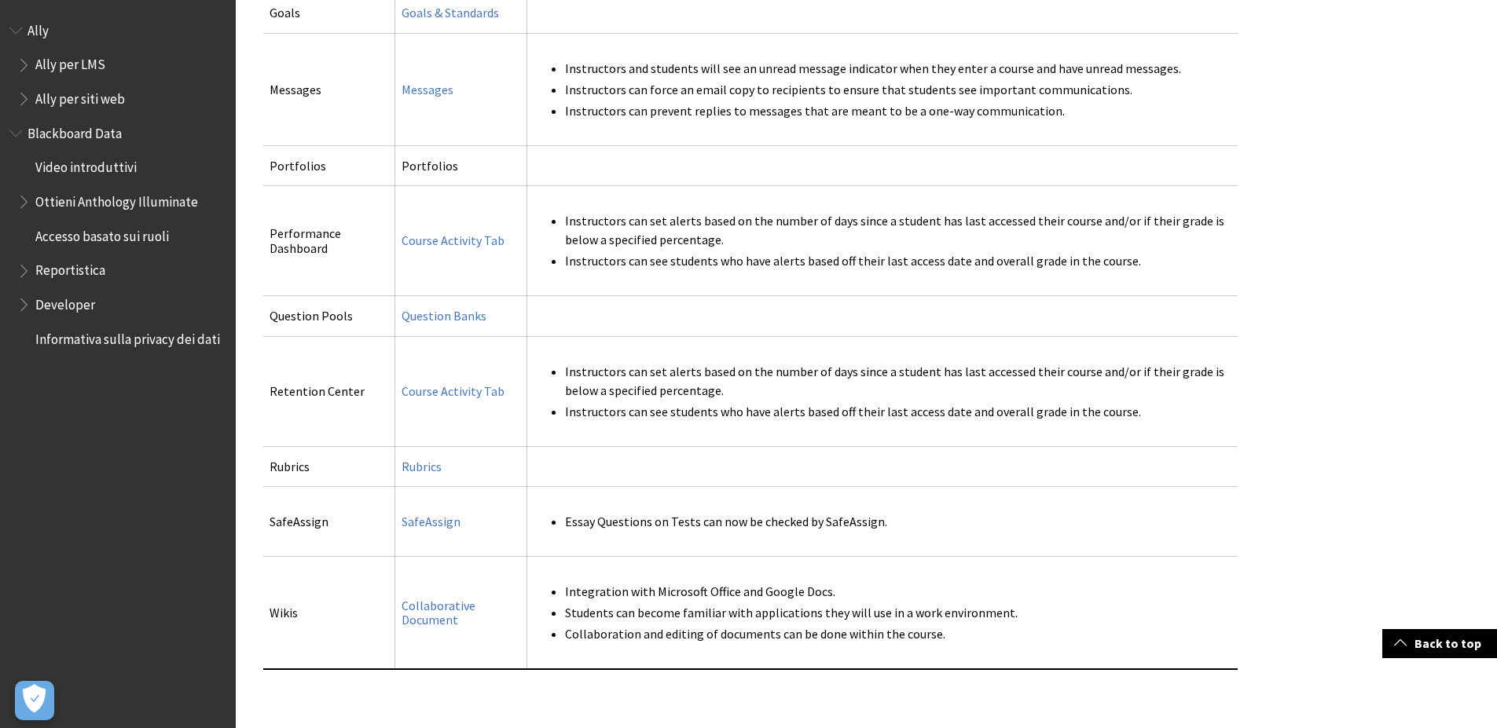
scroll to position [3332, 0]
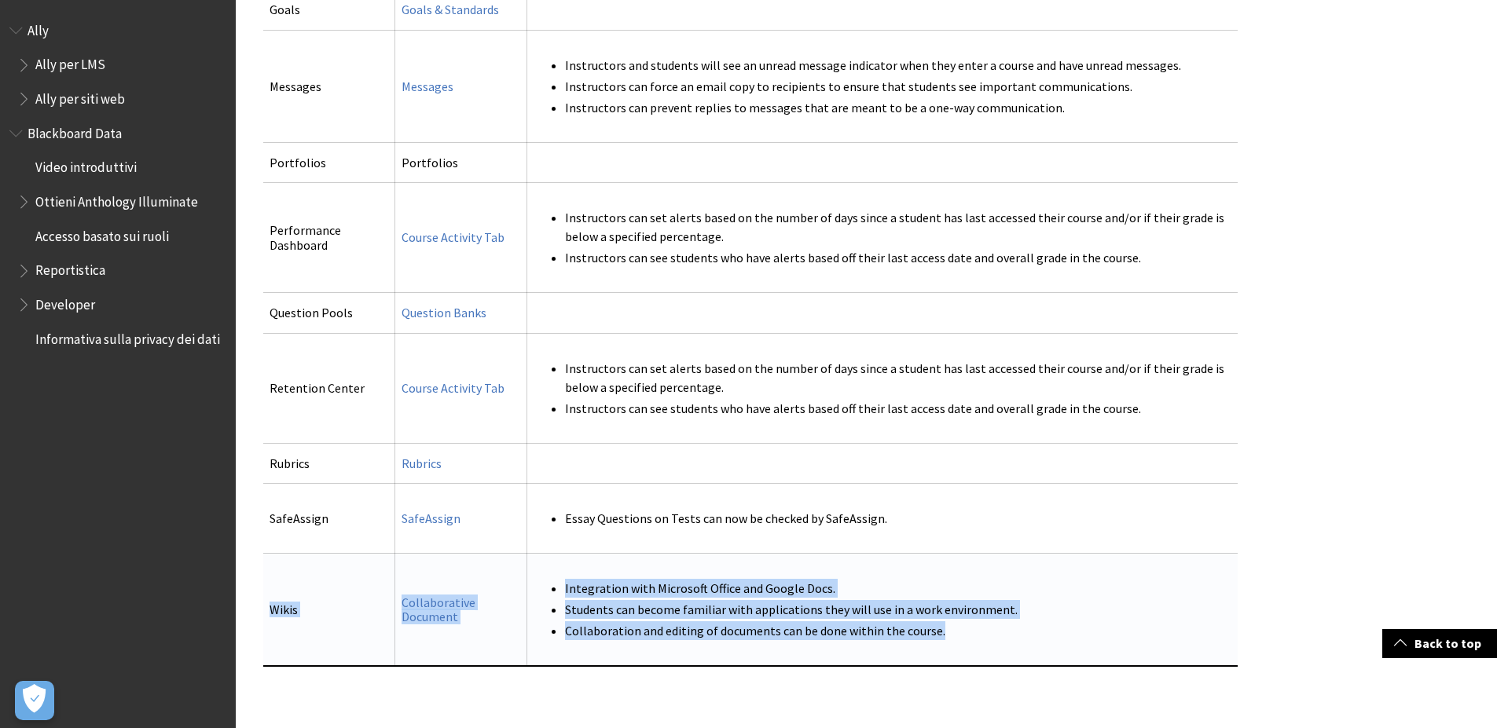
drag, startPoint x: 963, startPoint y: 597, endPoint x: 265, endPoint y: 574, distance: 698.1
click at [265, 574] on tr "Wikis Collaborative Document Integration with Microsoft Office and Google Docs.…" at bounding box center [750, 609] width 974 height 113
copy tr "Wikis Collaborative Document Integration with Microsoft Office and Google Docs.…"
click at [442, 595] on link "Collaborative Document" at bounding box center [439, 610] width 74 height 31
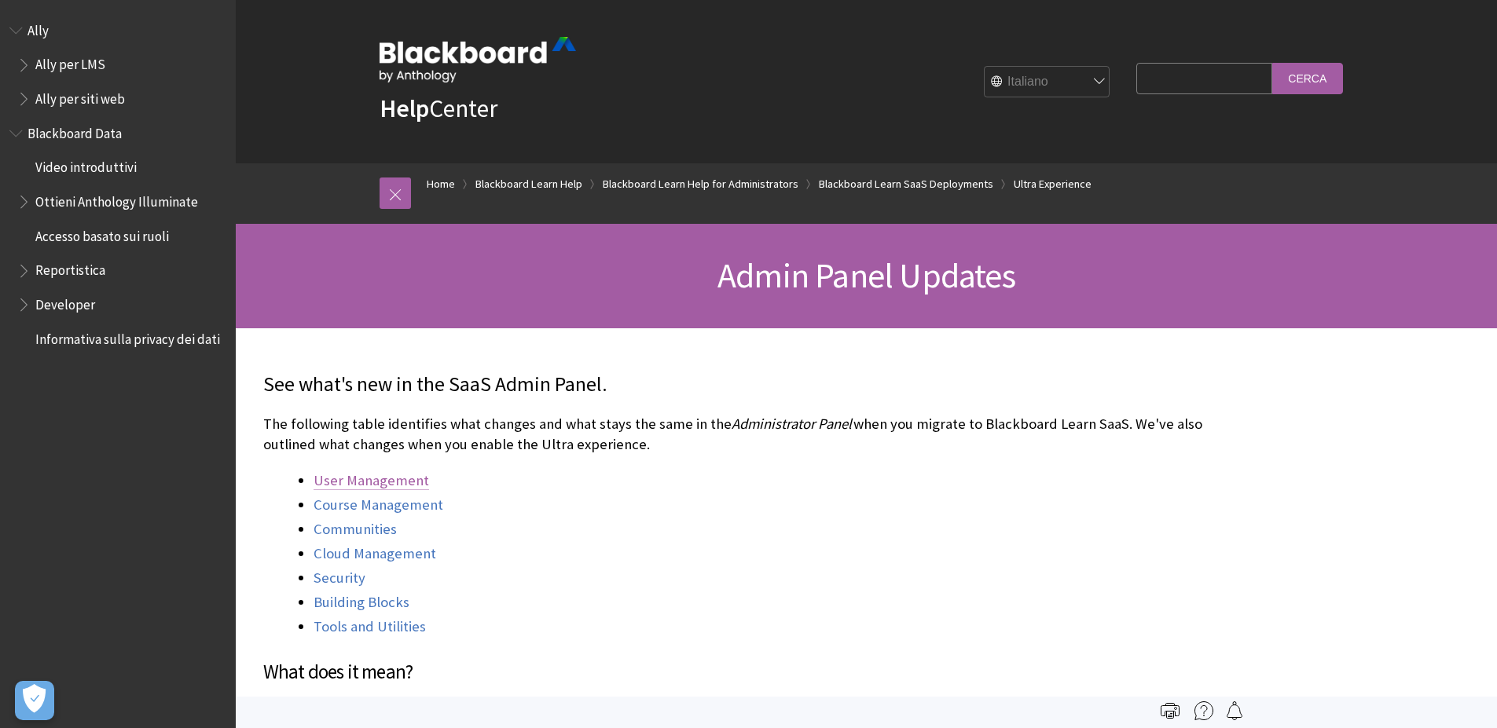
click at [376, 488] on link "User Management" at bounding box center [372, 480] width 116 height 19
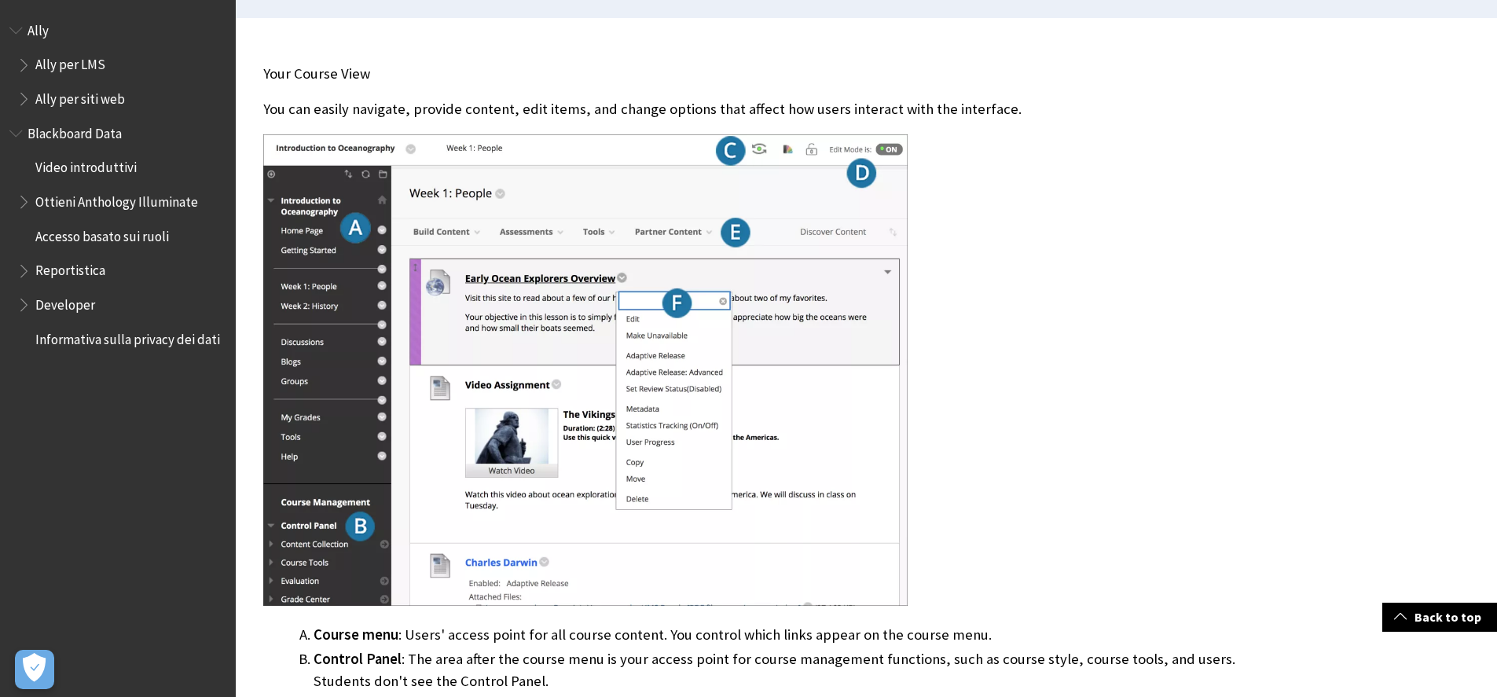
scroll to position [416, 0]
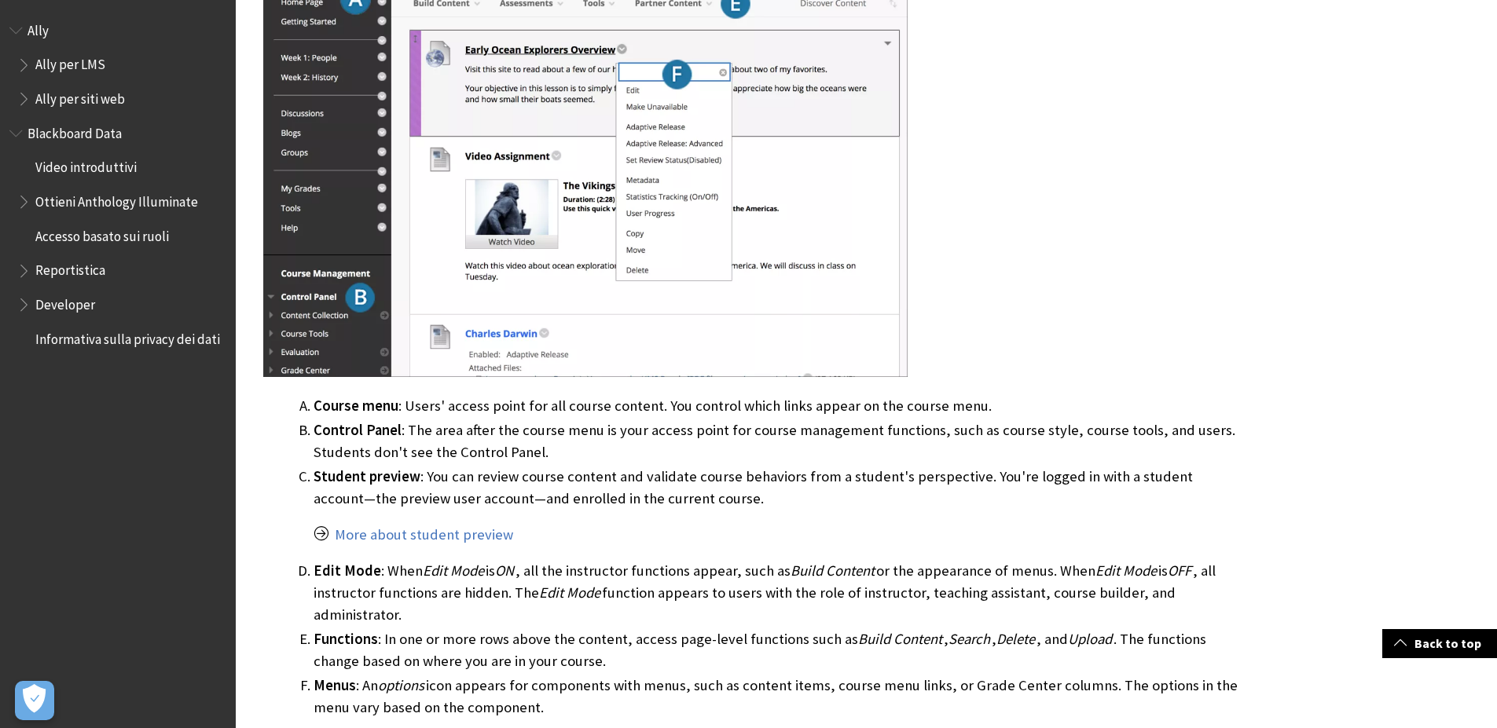
scroll to position [680, 0]
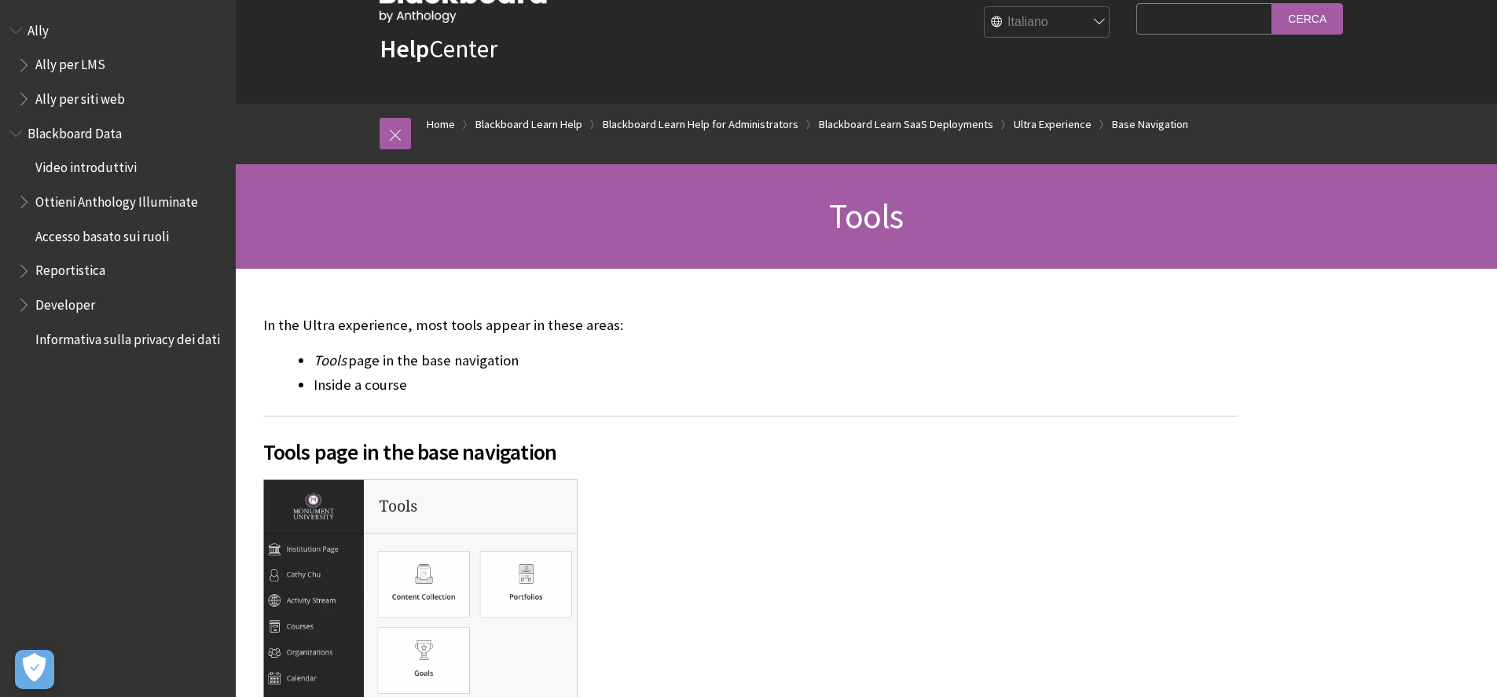
scroll to position [494, 0]
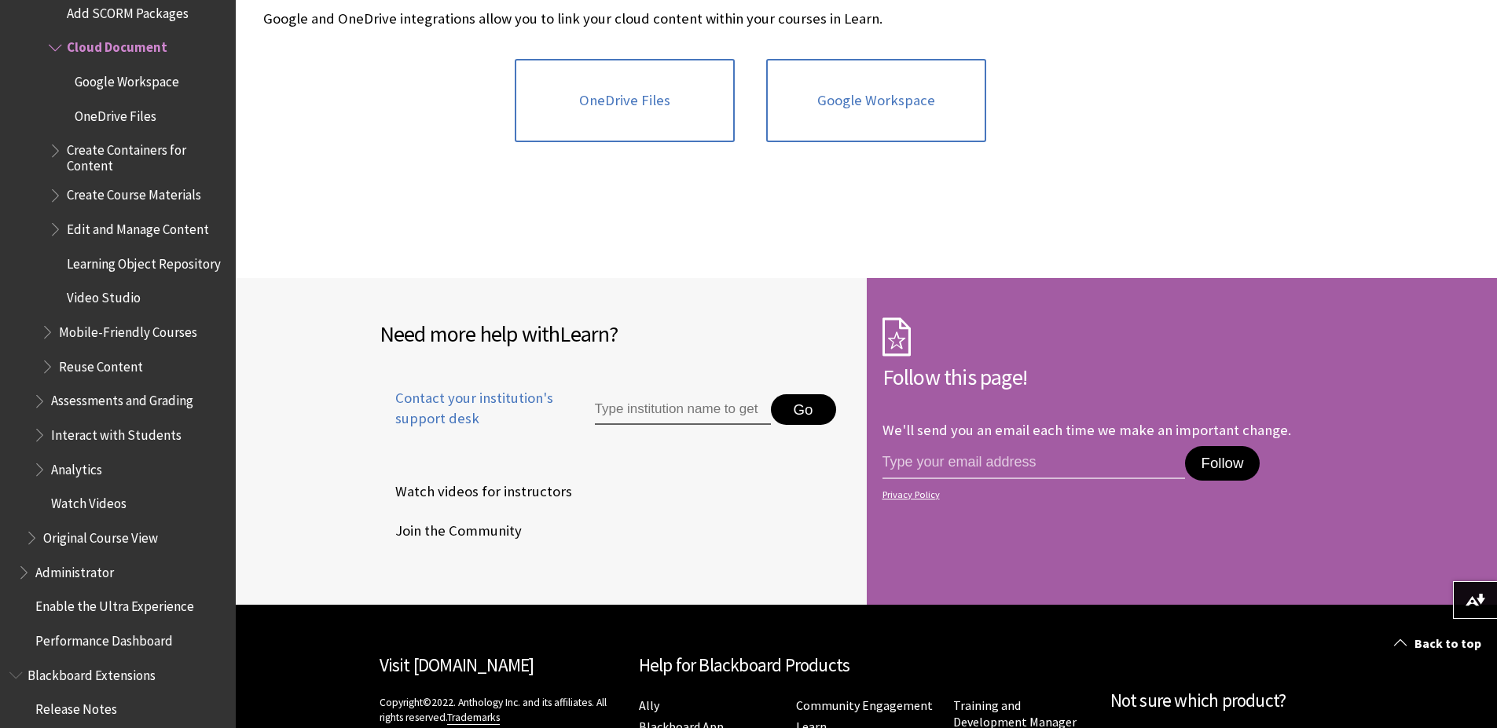
scroll to position [482, 0]
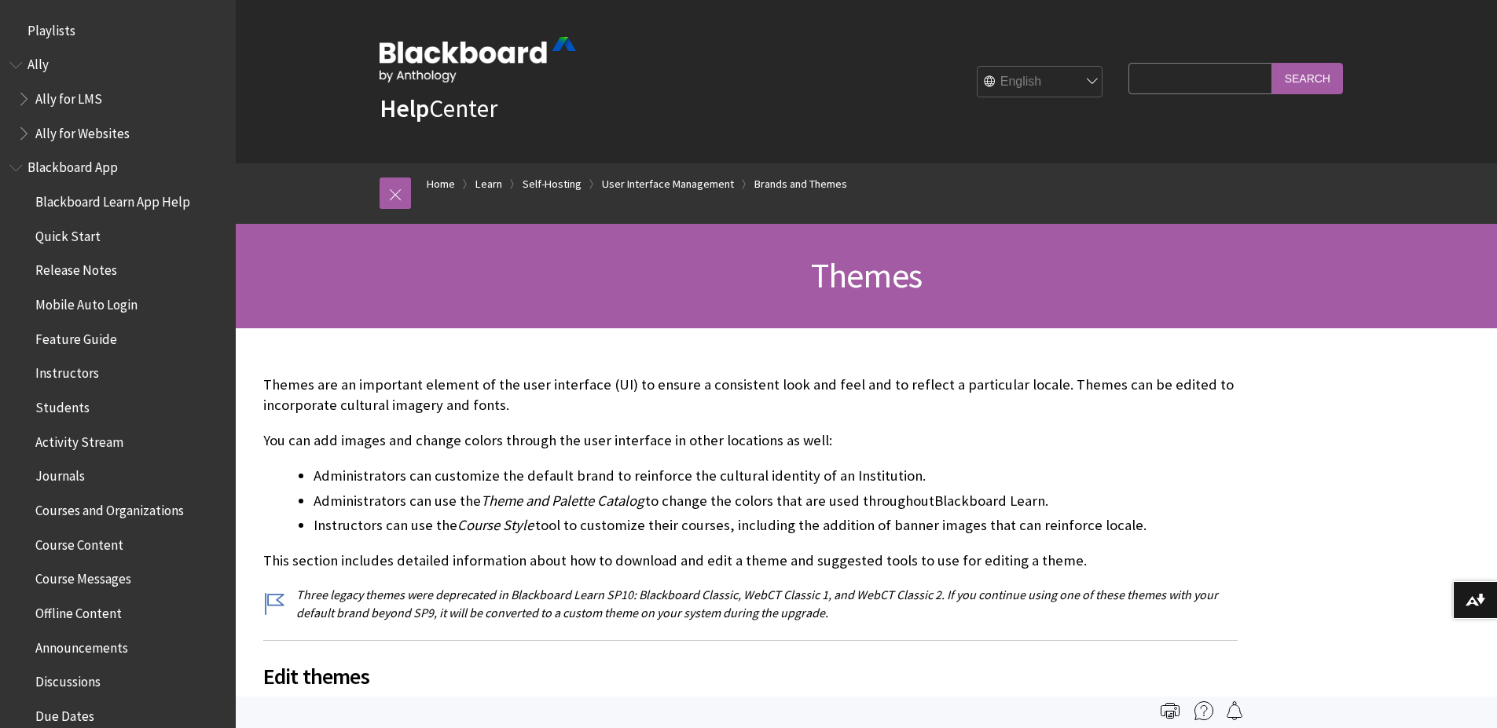
scroll to position [2585, 0]
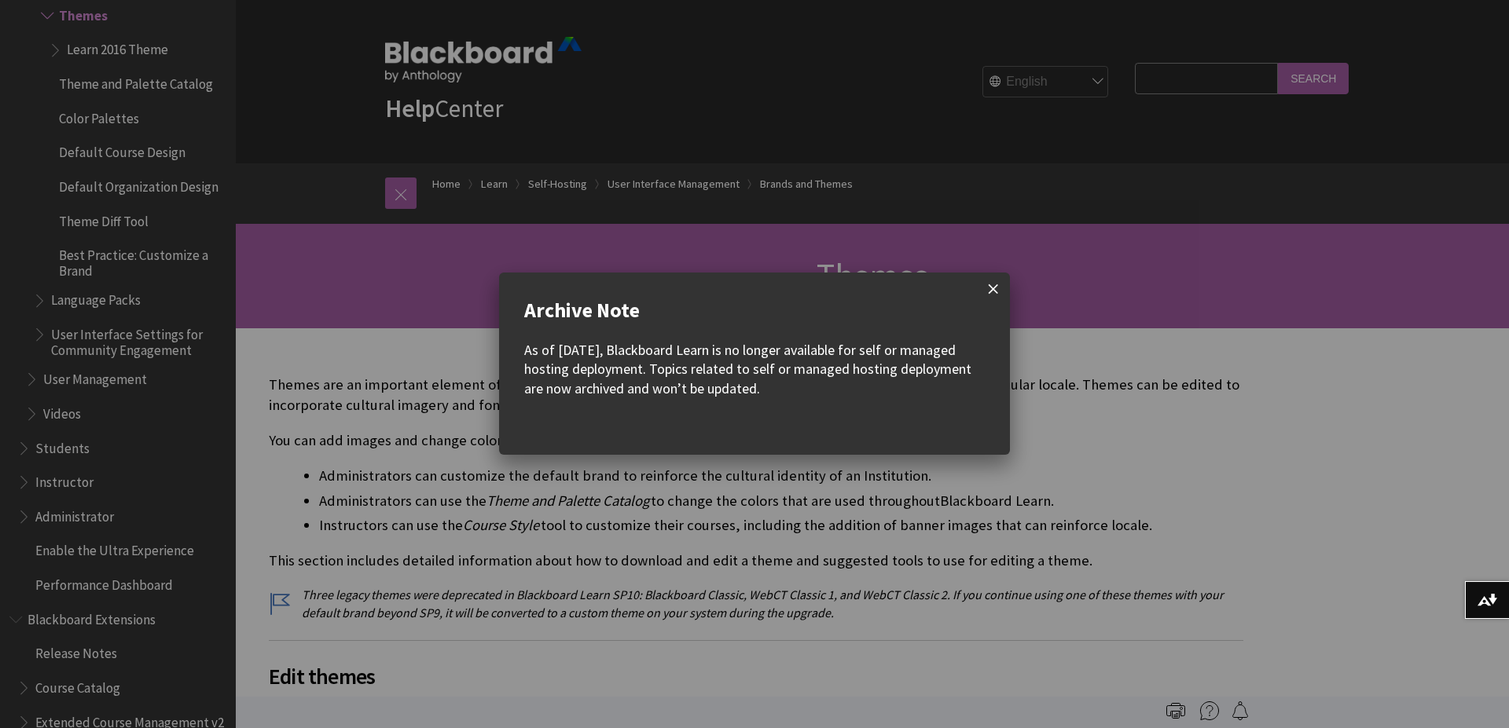
click at [988, 288] on span at bounding box center [993, 289] width 33 height 33
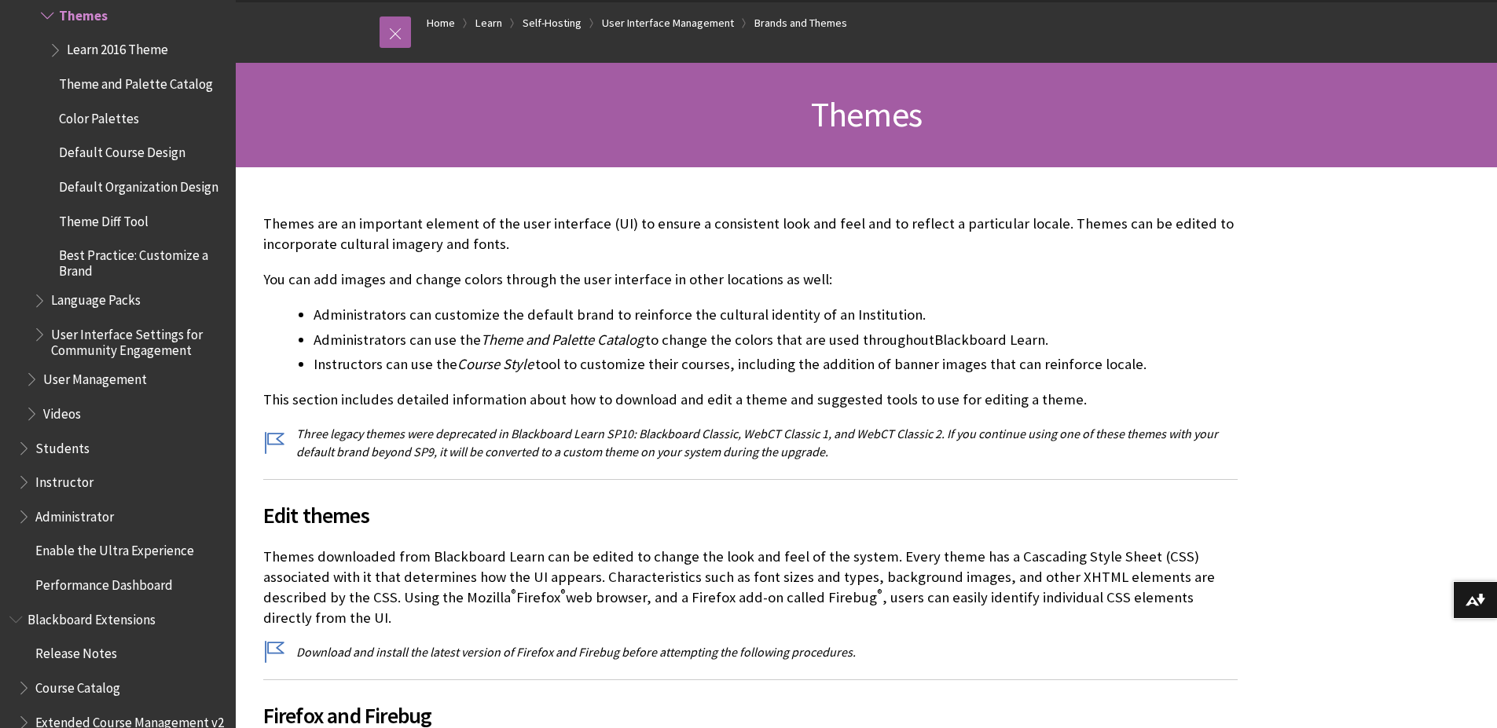
scroll to position [690, 0]
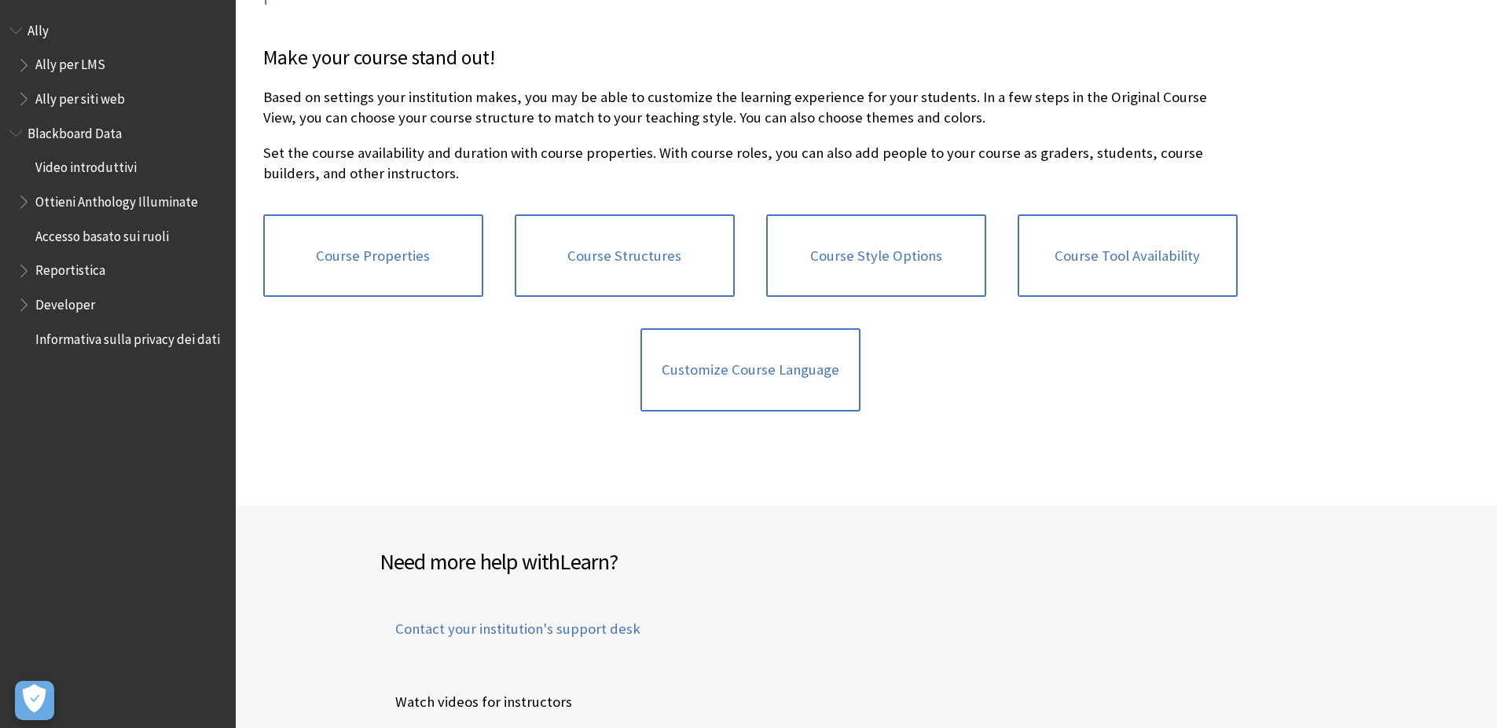
scroll to position [372, 0]
click at [911, 256] on link "Course Style Options" at bounding box center [876, 256] width 220 height 83
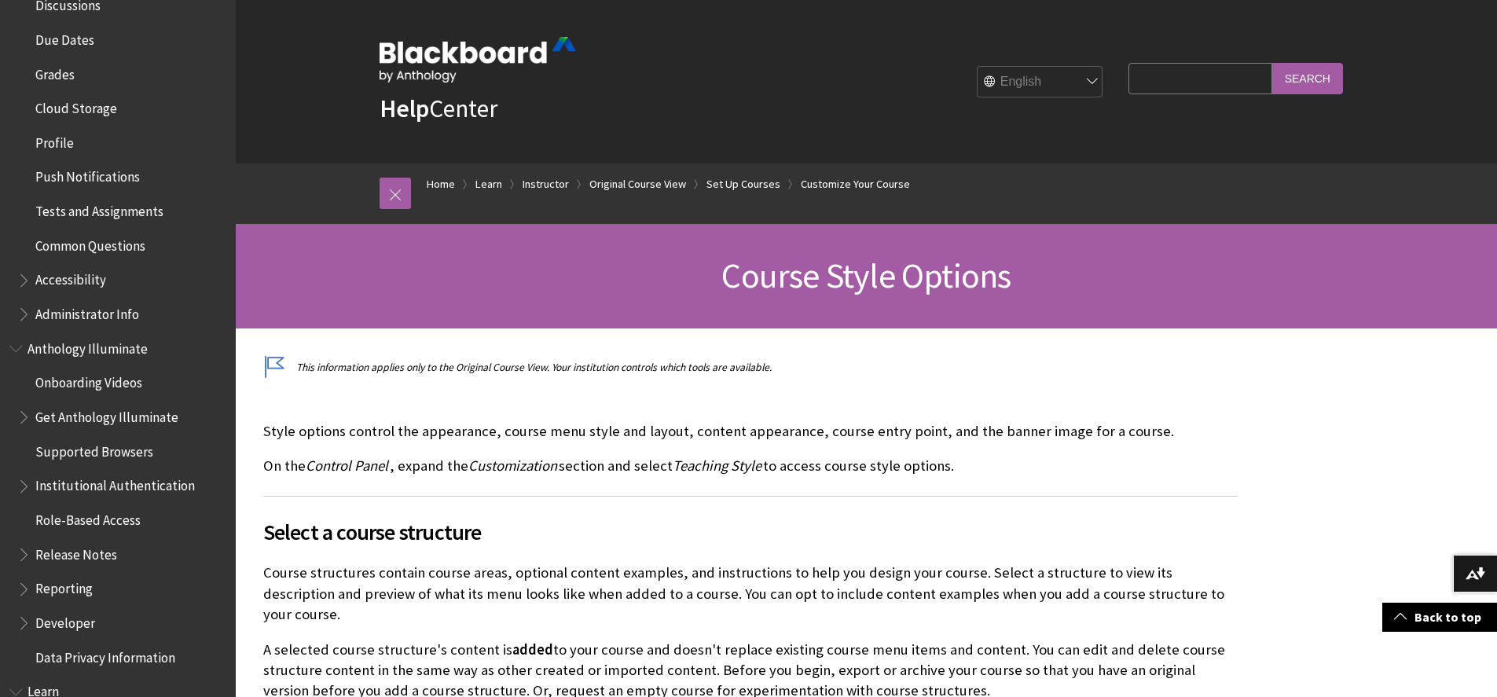
scroll to position [1036, 0]
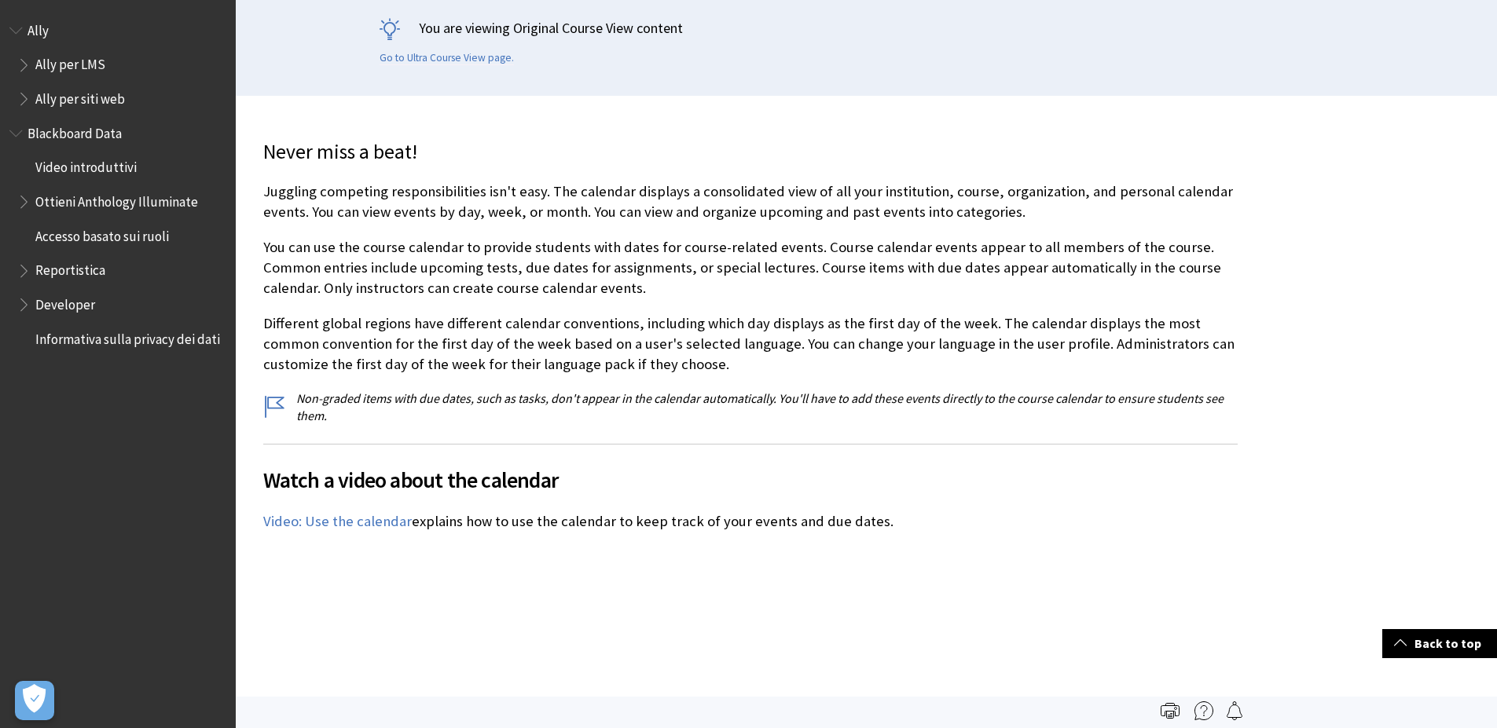
scroll to position [138, 0]
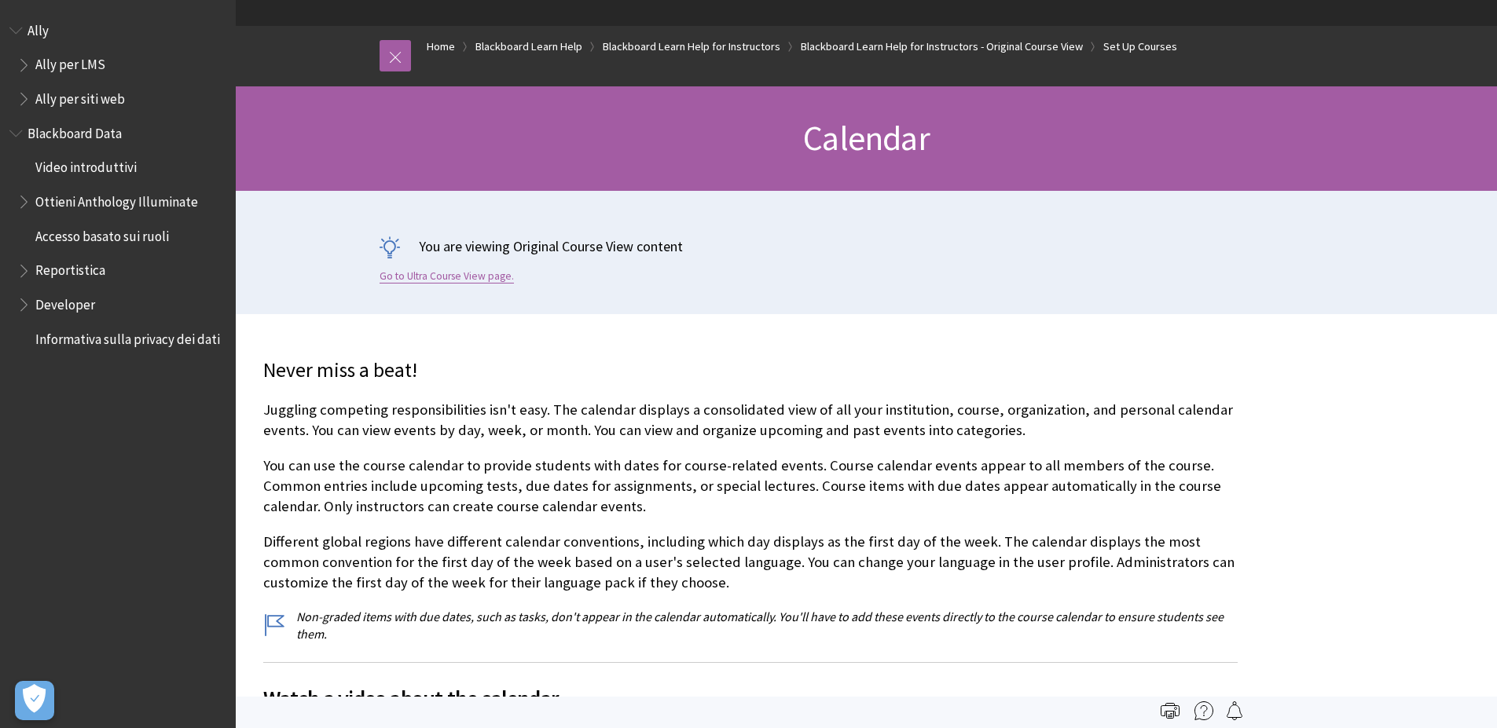
click at [459, 270] on link "Go to Ultra Course View page." at bounding box center [447, 277] width 134 height 14
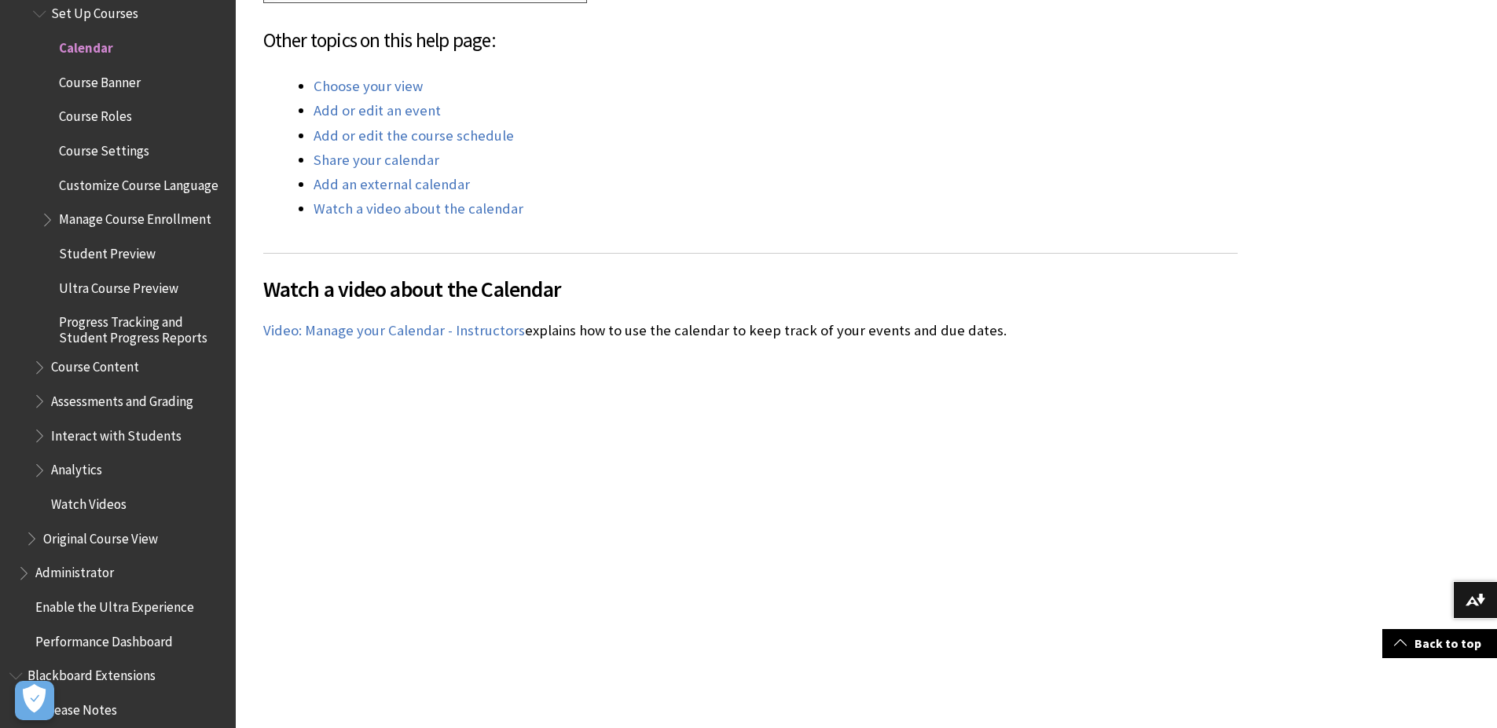
scroll to position [838, 0]
